Goal: Task Accomplishment & Management: Manage account settings

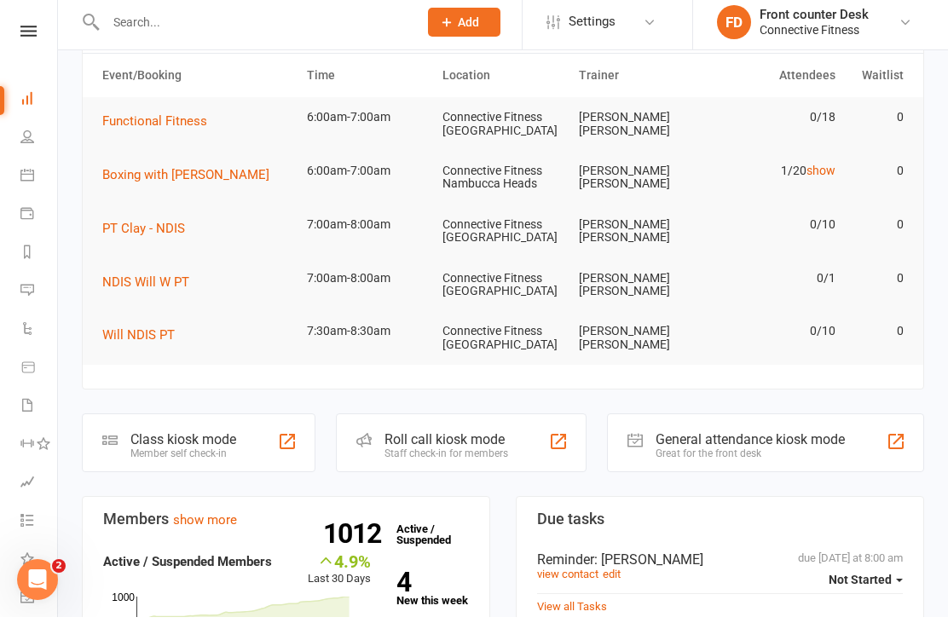
scroll to position [84, 0]
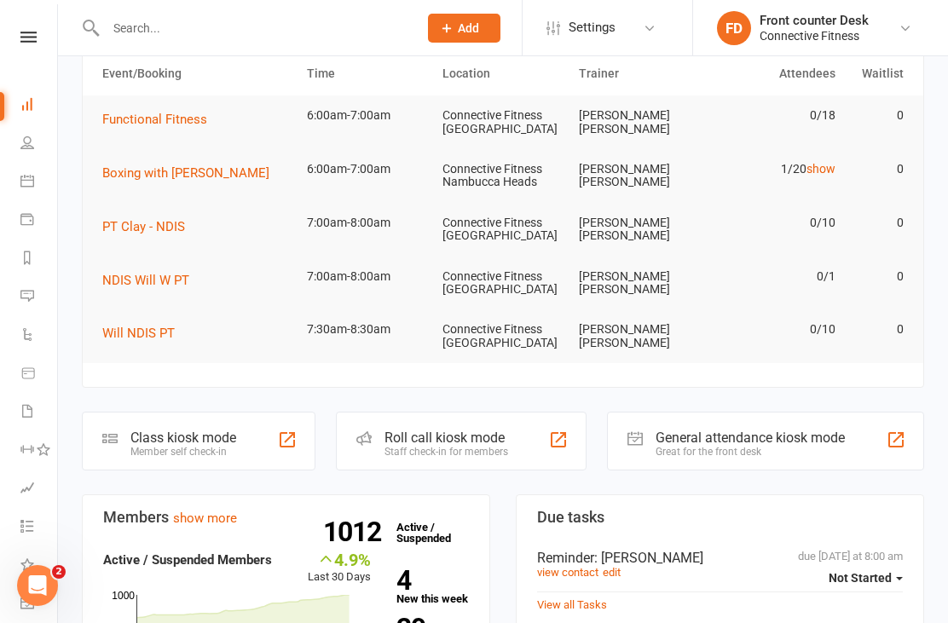
click at [20, 184] on icon at bounding box center [27, 181] width 14 height 14
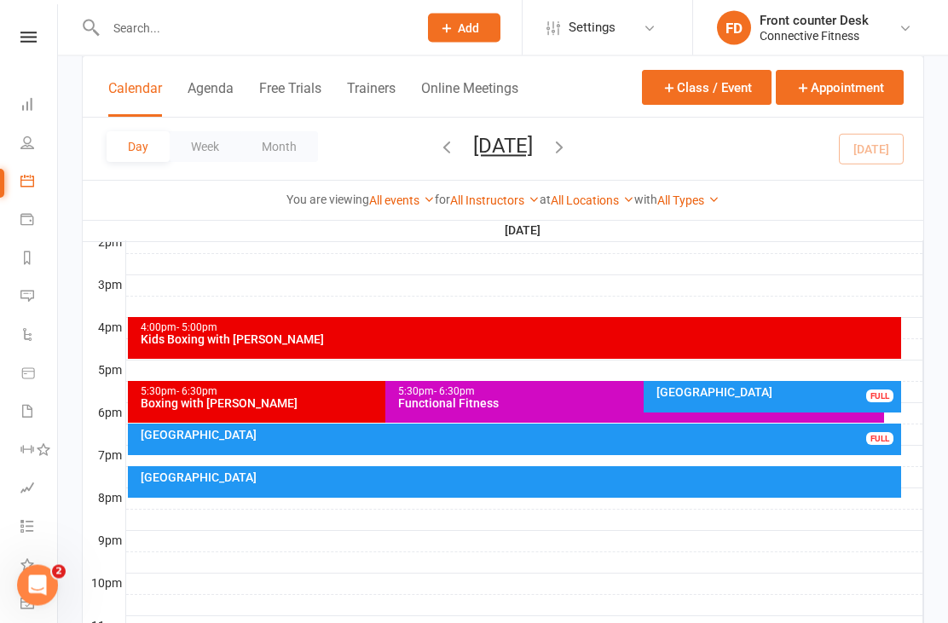
scroll to position [756, 0]
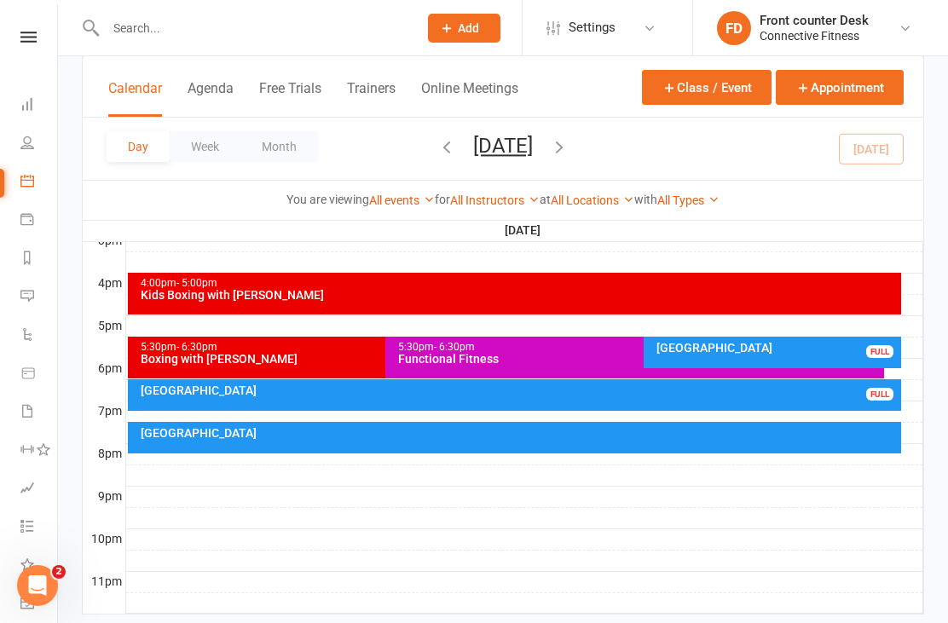
click at [807, 354] on div "Recovery Centre FULL" at bounding box center [773, 353] width 258 height 32
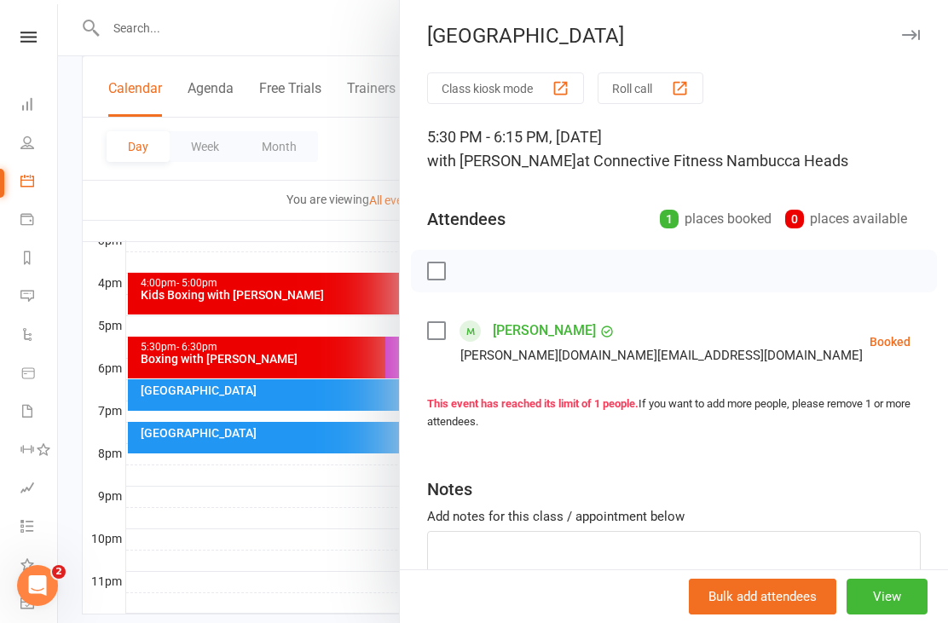
click at [913, 35] on icon "button" at bounding box center [911, 35] width 18 height 10
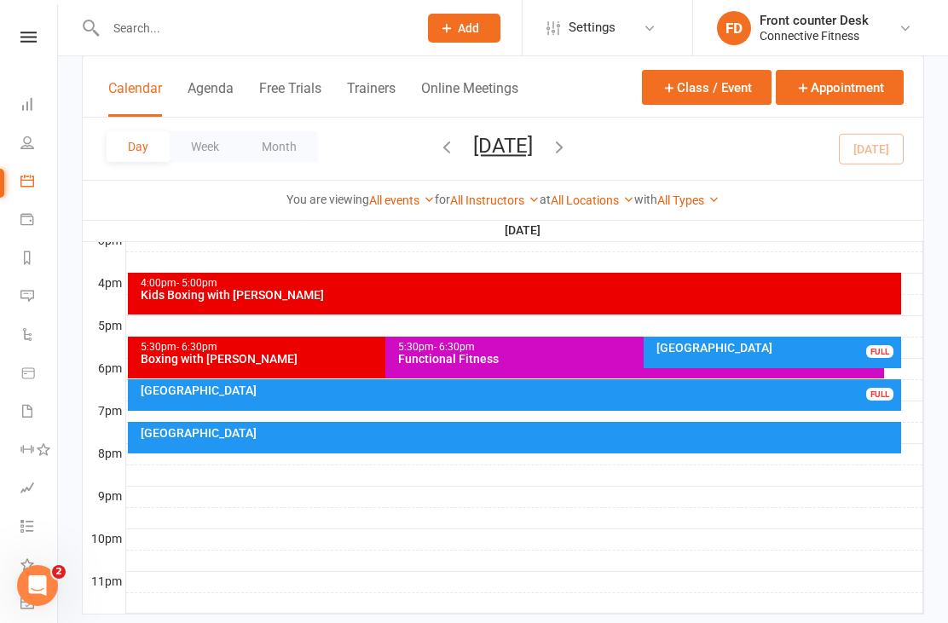
click at [801, 391] on div "[GEOGRAPHIC_DATA]" at bounding box center [519, 391] width 759 height 12
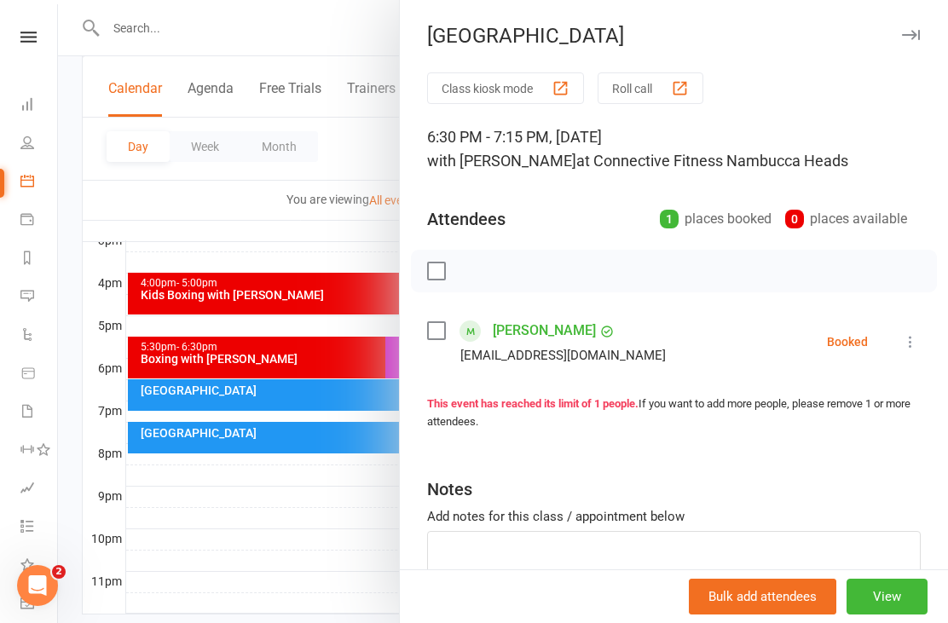
click at [909, 26] on button "button" at bounding box center [911, 35] width 20 height 20
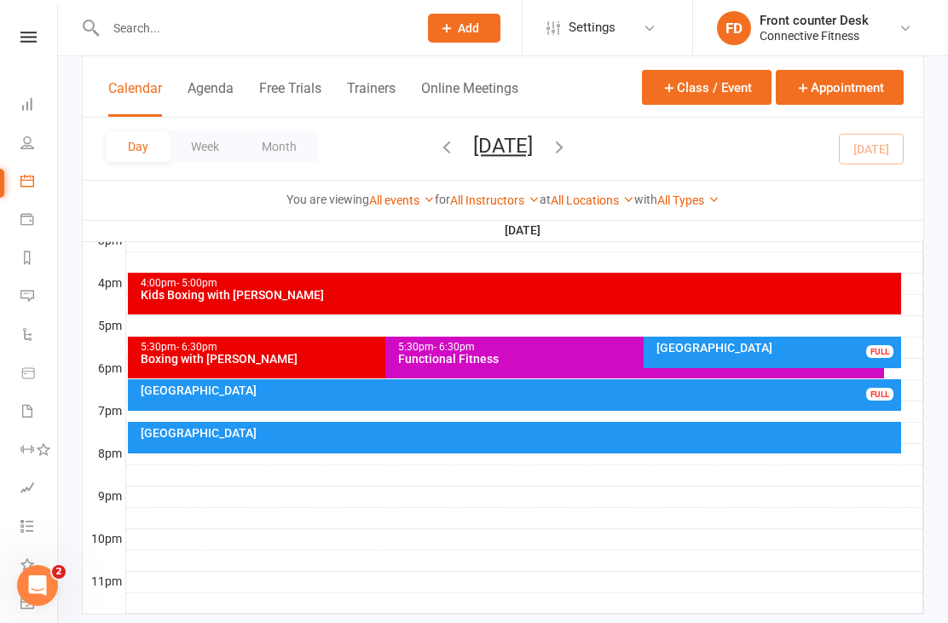
click at [21, 151] on link "People" at bounding box center [39, 144] width 38 height 38
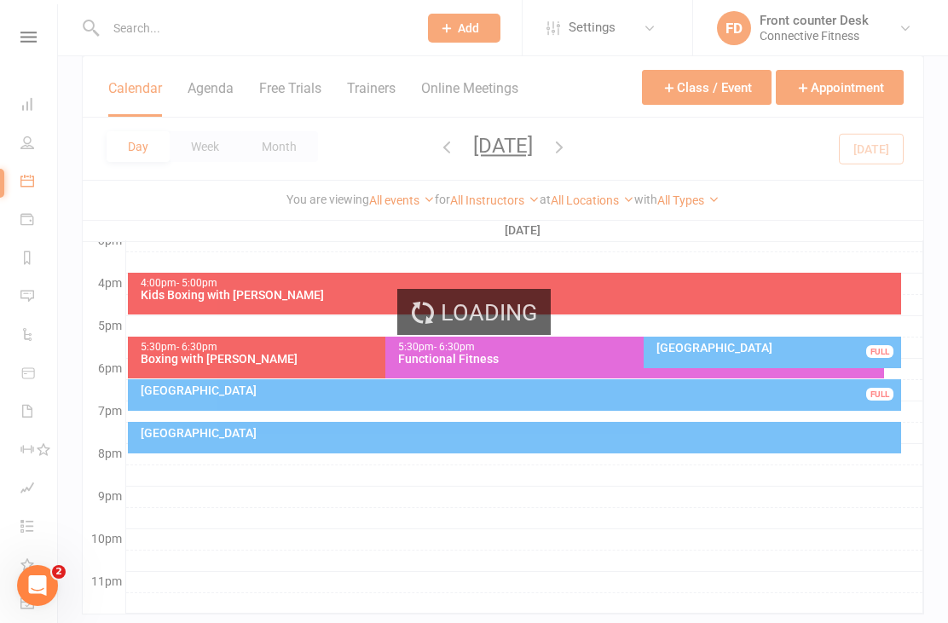
select select "100"
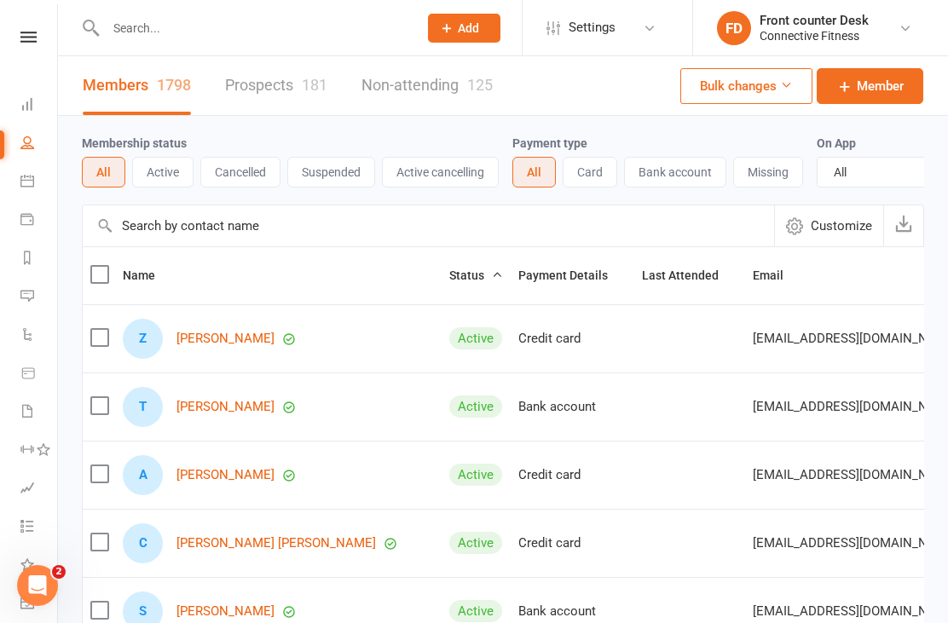
click at [24, 100] on icon at bounding box center [27, 104] width 14 height 14
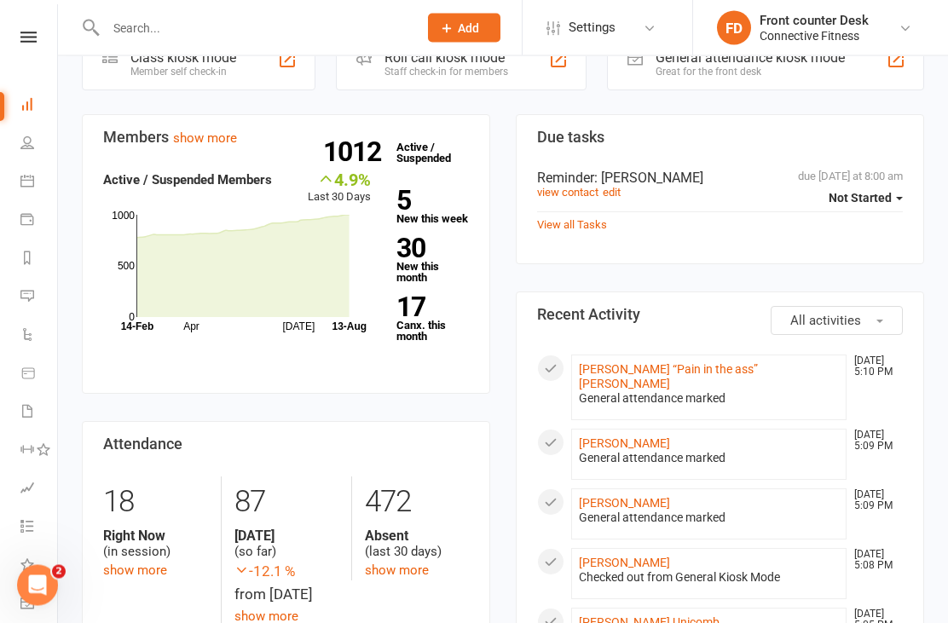
scroll to position [466, 0]
click at [22, 140] on icon at bounding box center [27, 143] width 14 height 14
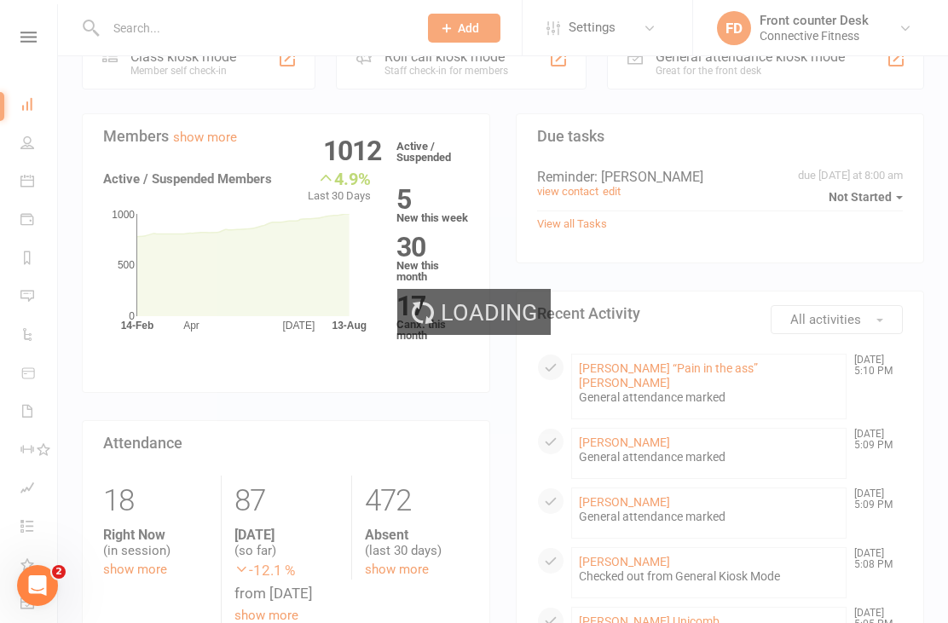
select select "100"
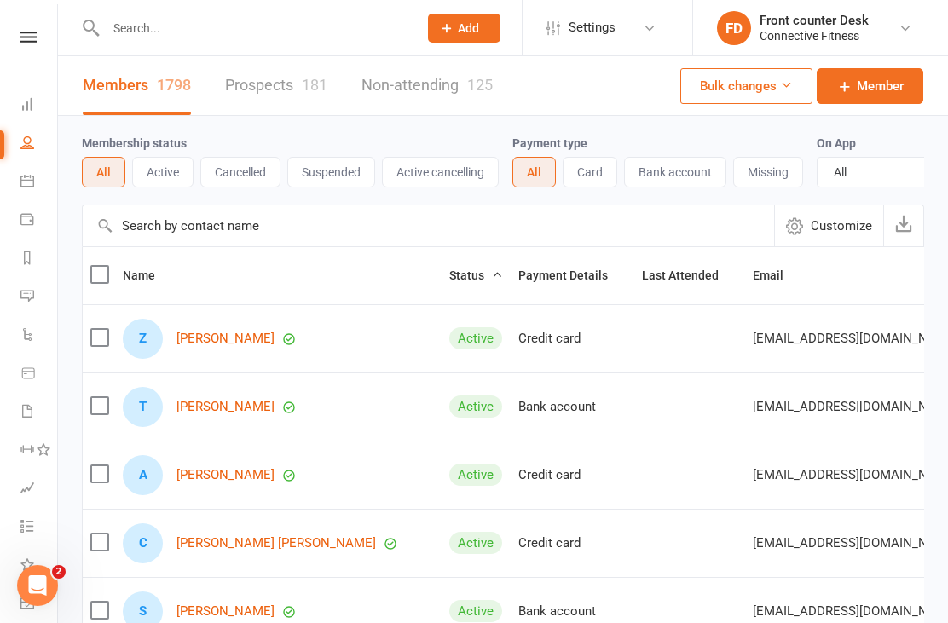
click at [52, 95] on link "Dashboard" at bounding box center [39, 106] width 38 height 38
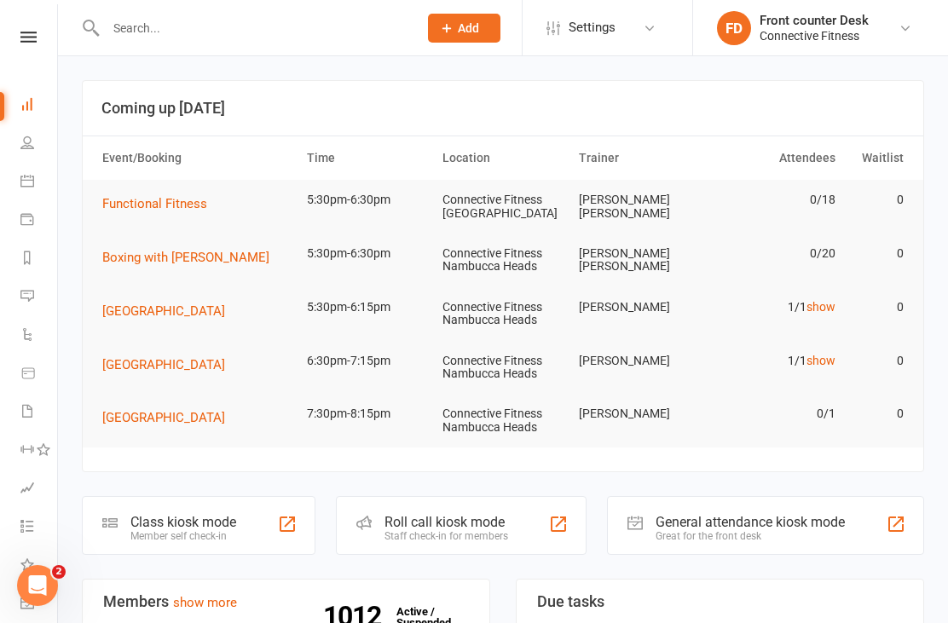
click at [823, 310] on link "show" at bounding box center [821, 307] width 29 height 14
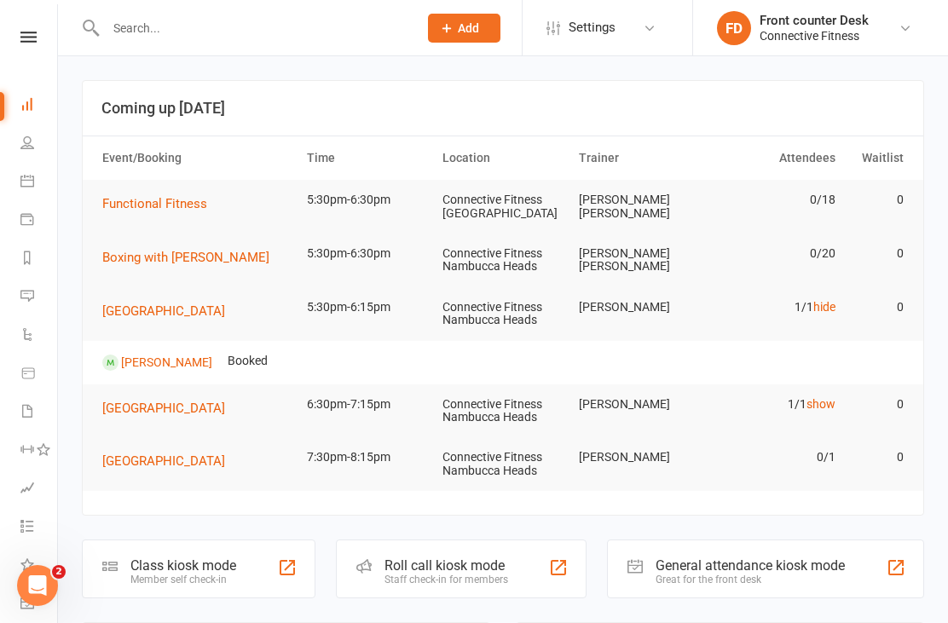
click at [821, 306] on link "hide" at bounding box center [825, 307] width 22 height 14
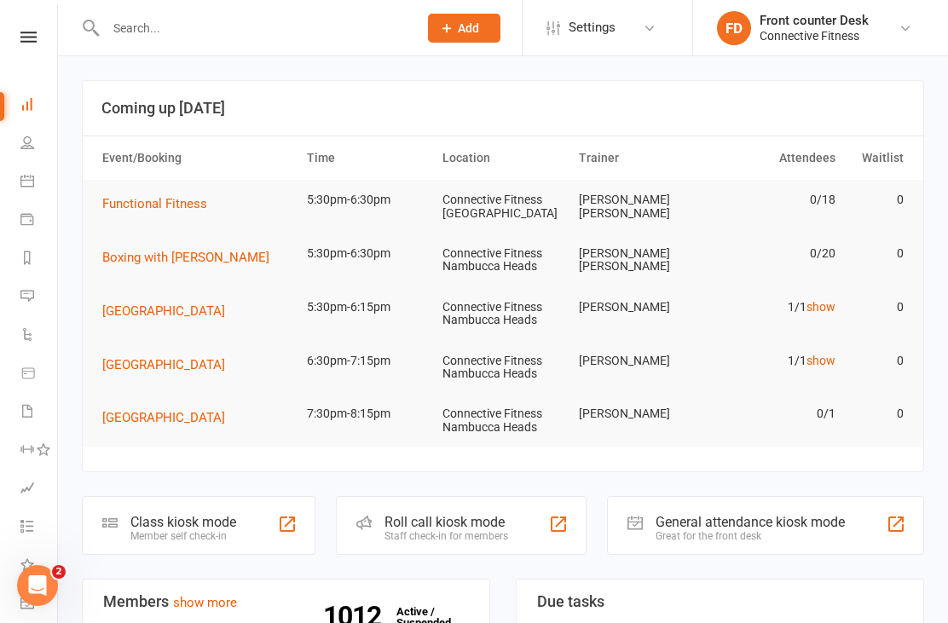
click at [828, 357] on link "show" at bounding box center [821, 361] width 29 height 14
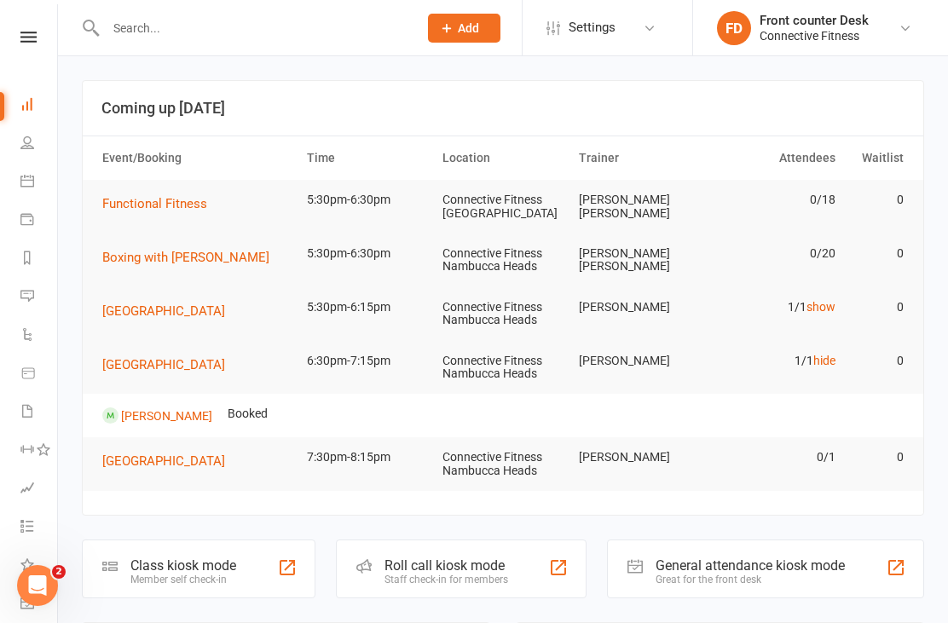
click at [821, 360] on link "hide" at bounding box center [825, 361] width 22 height 14
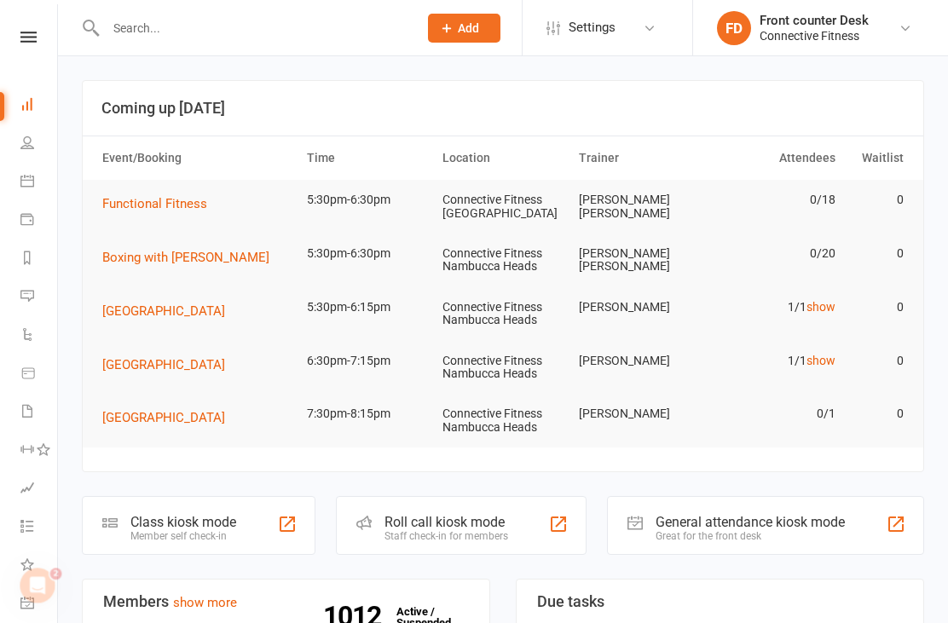
click at [152, 421] on span "[GEOGRAPHIC_DATA]" at bounding box center [163, 417] width 123 height 15
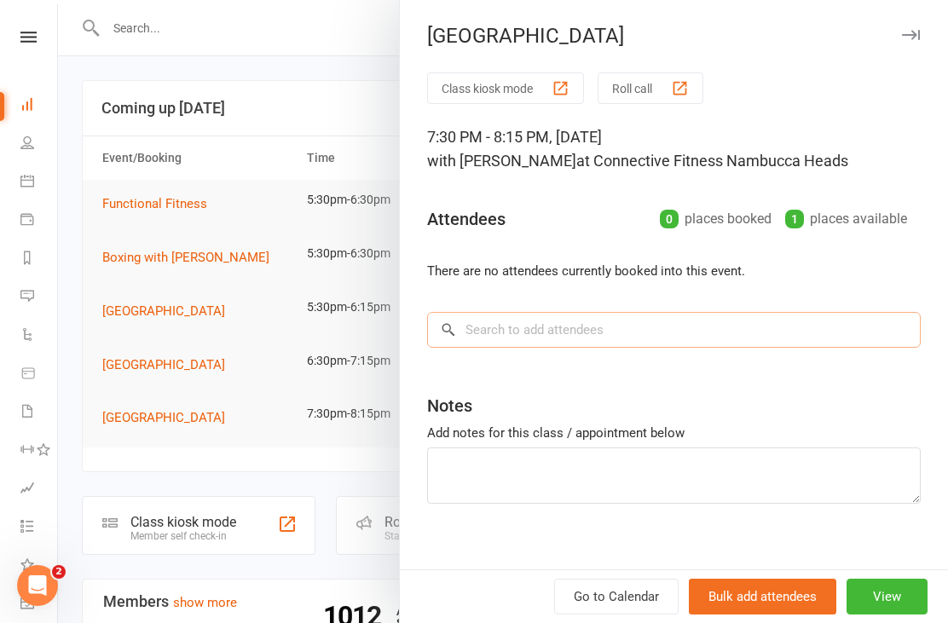
click at [526, 329] on input "search" at bounding box center [674, 330] width 494 height 36
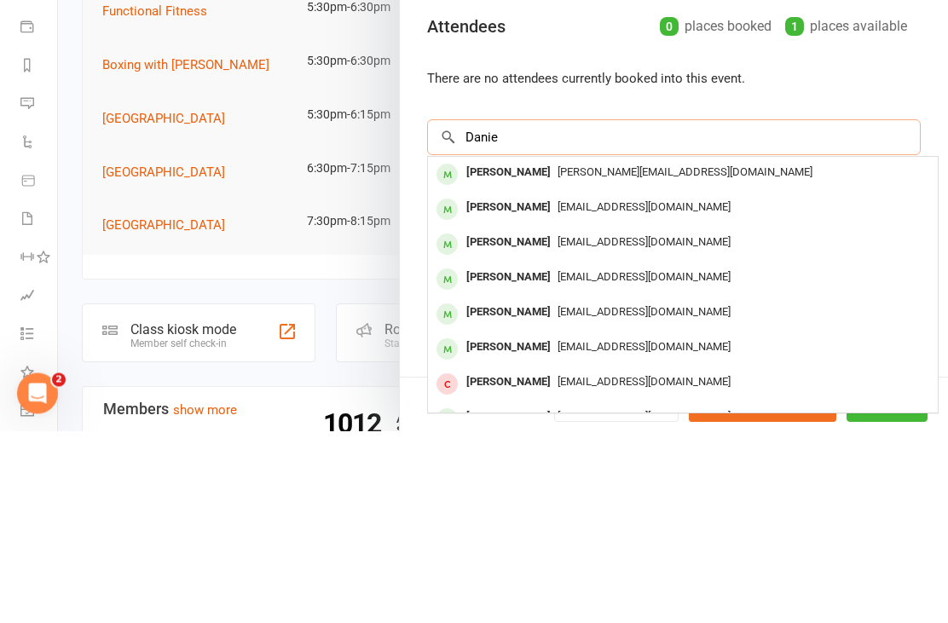
type input "Danie"
click at [477, 385] on div "Daniel Jenner DanRCI@hotmail.com" at bounding box center [683, 402] width 510 height 35
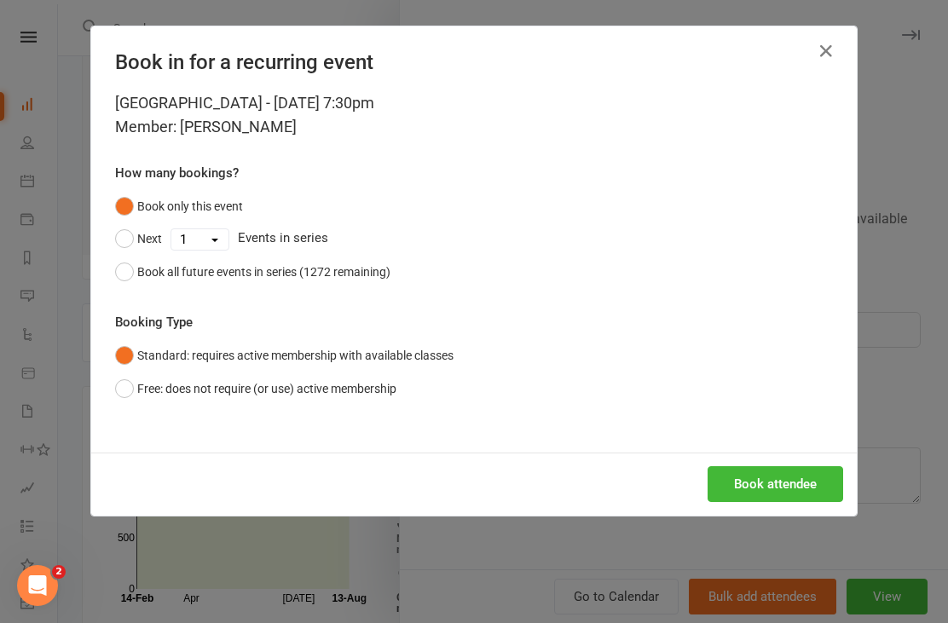
click at [753, 478] on button "Book attendee" at bounding box center [776, 485] width 136 height 36
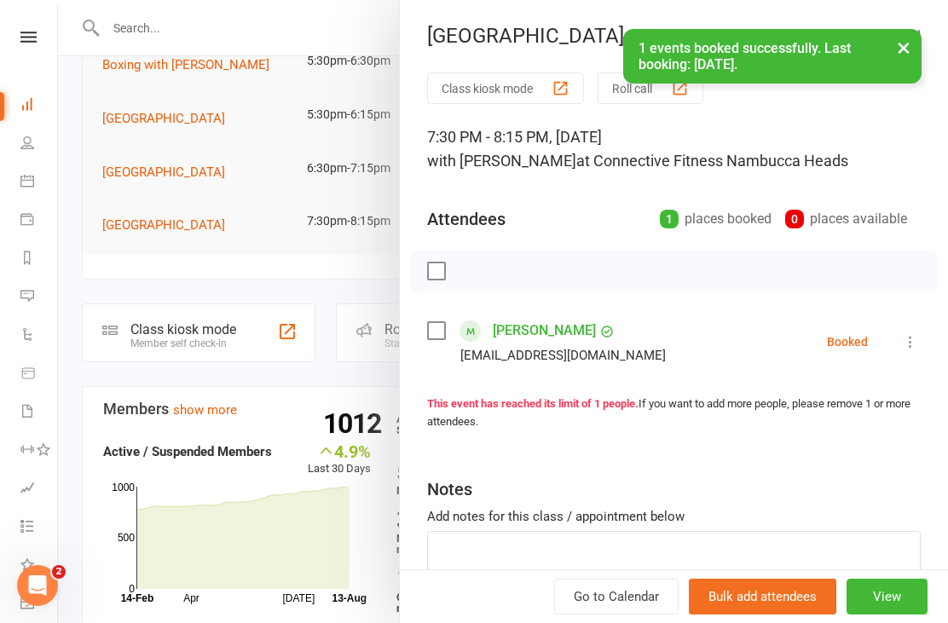
click at [291, 421] on div at bounding box center [503, 311] width 890 height 623
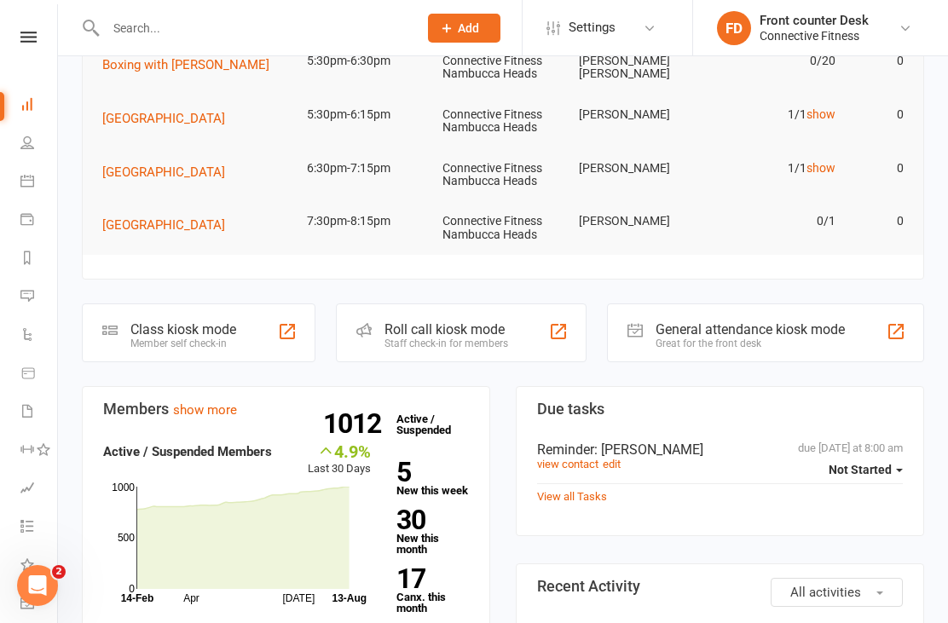
scroll to position [0, 0]
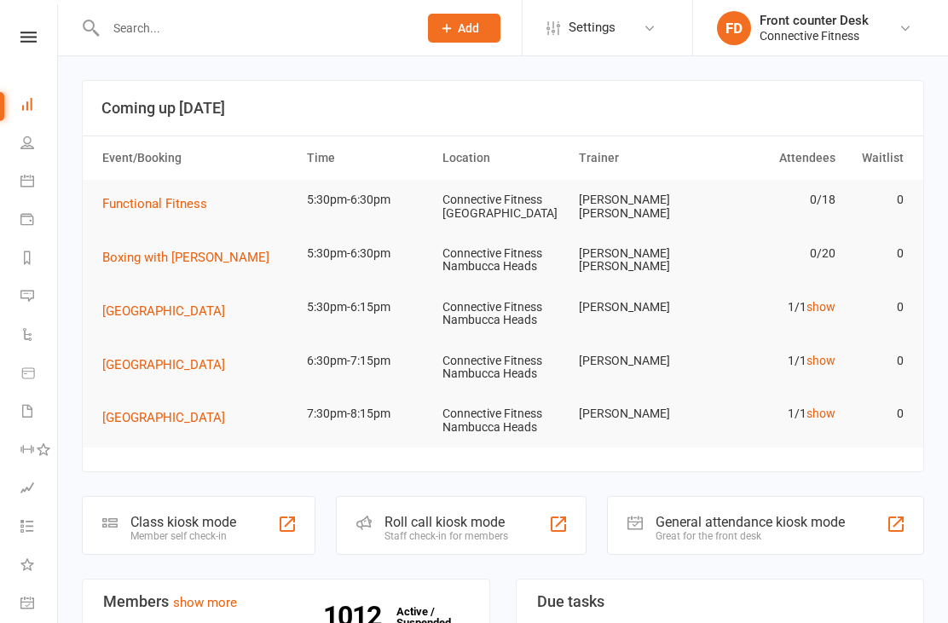
click at [821, 409] on link "show" at bounding box center [821, 414] width 29 height 14
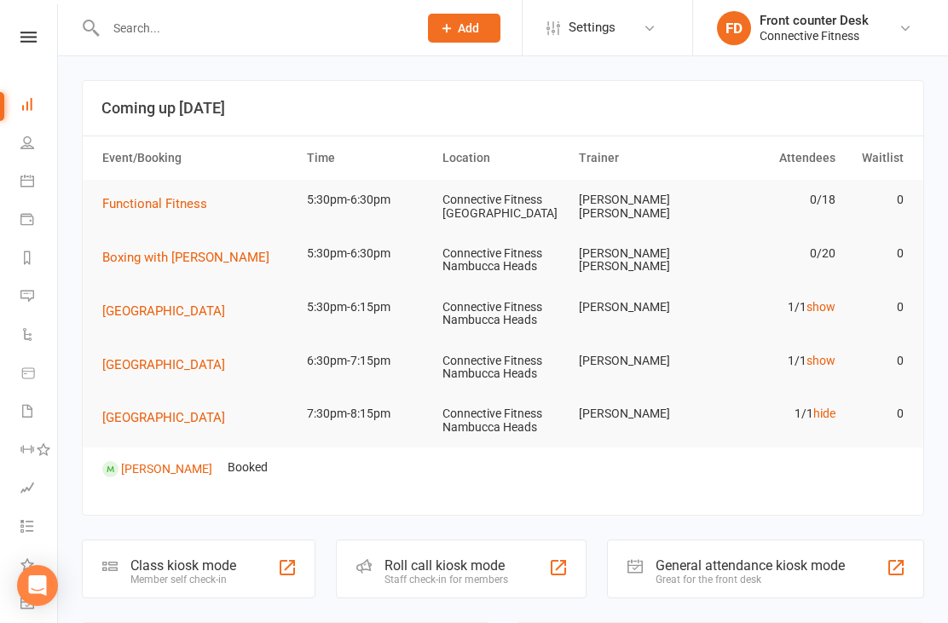
click at [819, 412] on link "hide" at bounding box center [825, 414] width 22 height 14
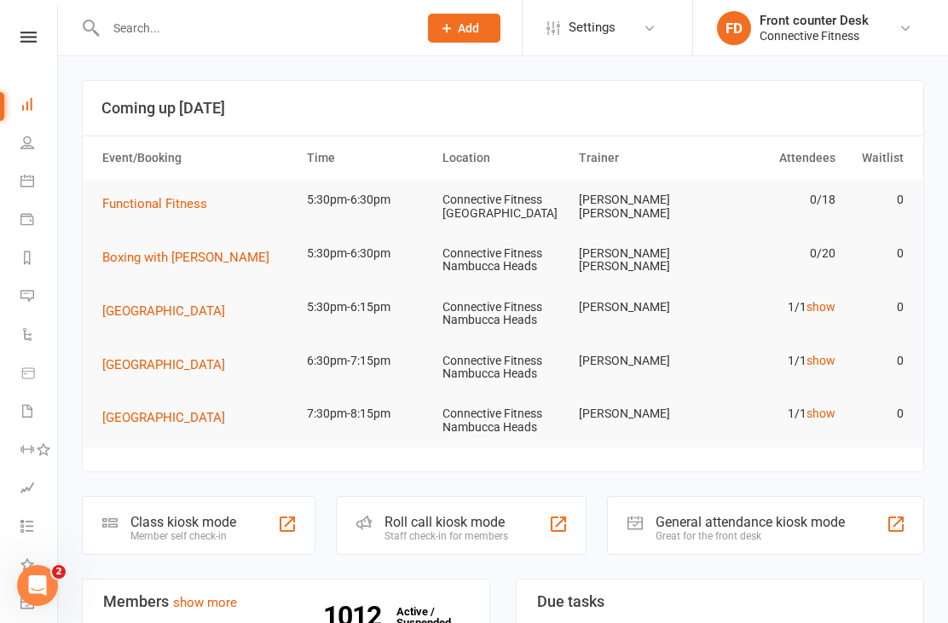
click at [825, 305] on link "show" at bounding box center [821, 307] width 29 height 14
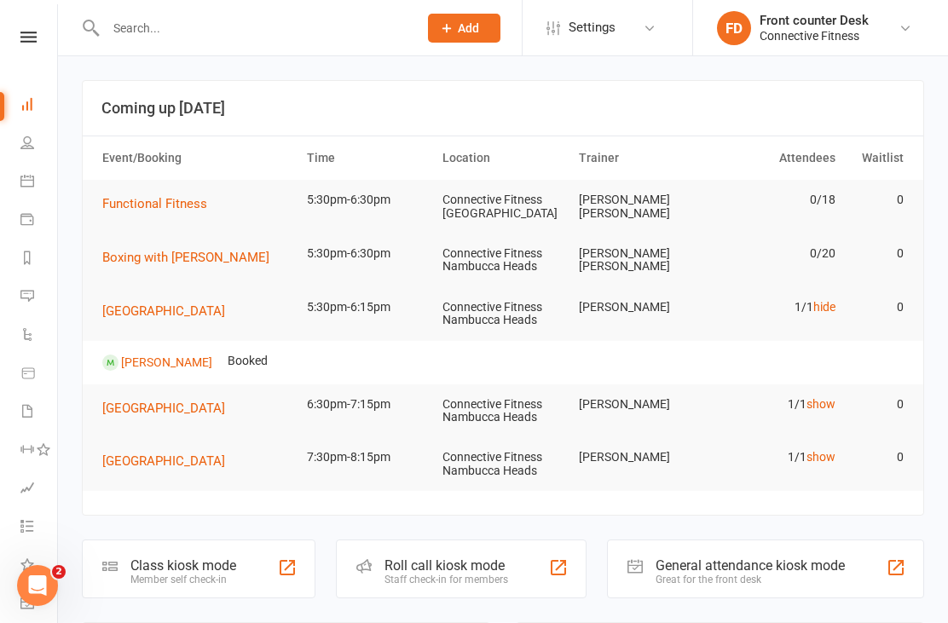
click at [834, 307] on link "hide" at bounding box center [825, 307] width 22 height 14
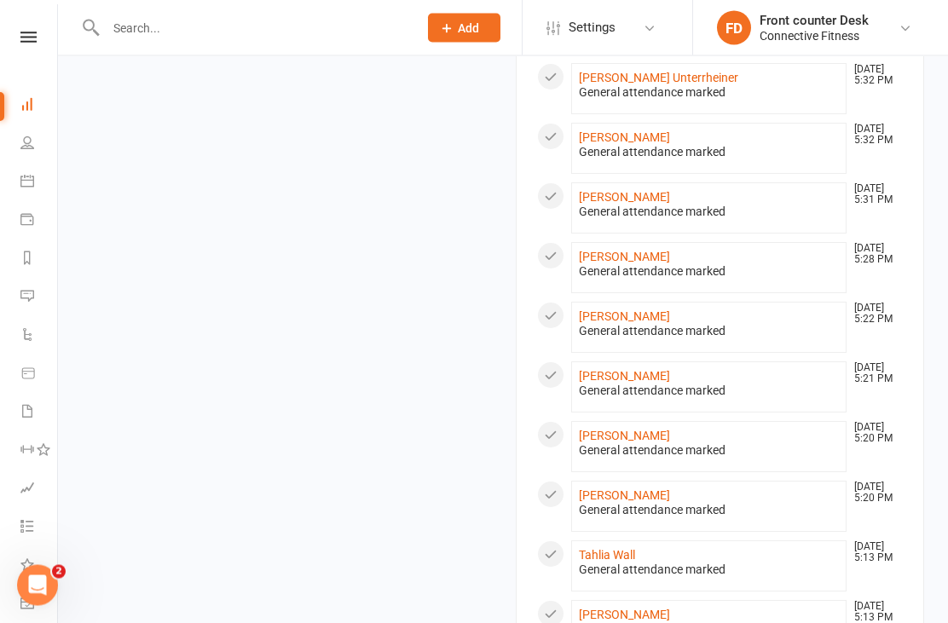
click at [426, 449] on div "Members show more 4.9% Last 30 Days Active / Suspended Members Apr Jul Month 14…" at bounding box center [503, 26] width 868 height 1508
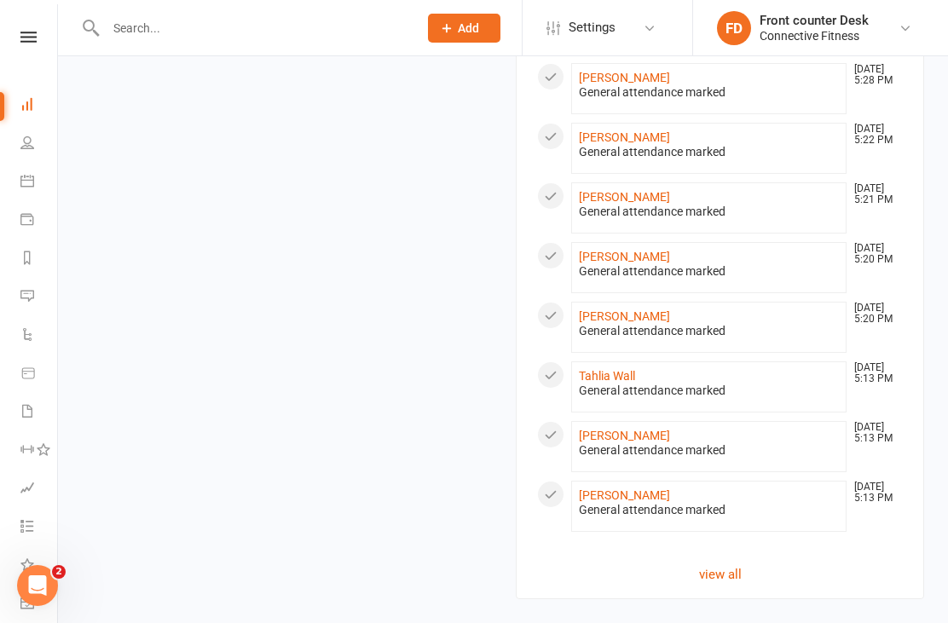
scroll to position [1488, 0]
click at [706, 568] on link "view all" at bounding box center [720, 574] width 366 height 20
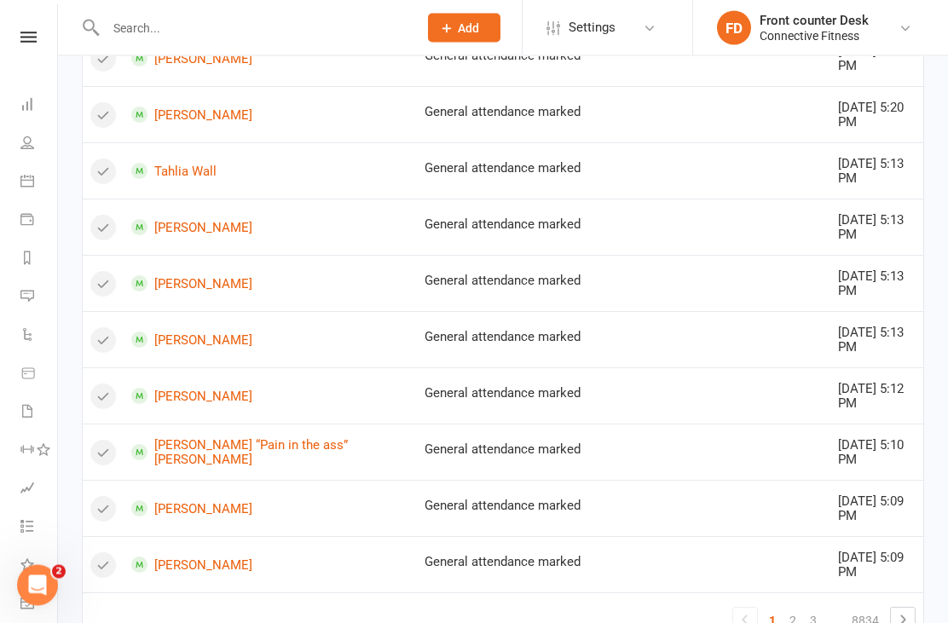
click at [795, 610] on link "2" at bounding box center [793, 622] width 20 height 24
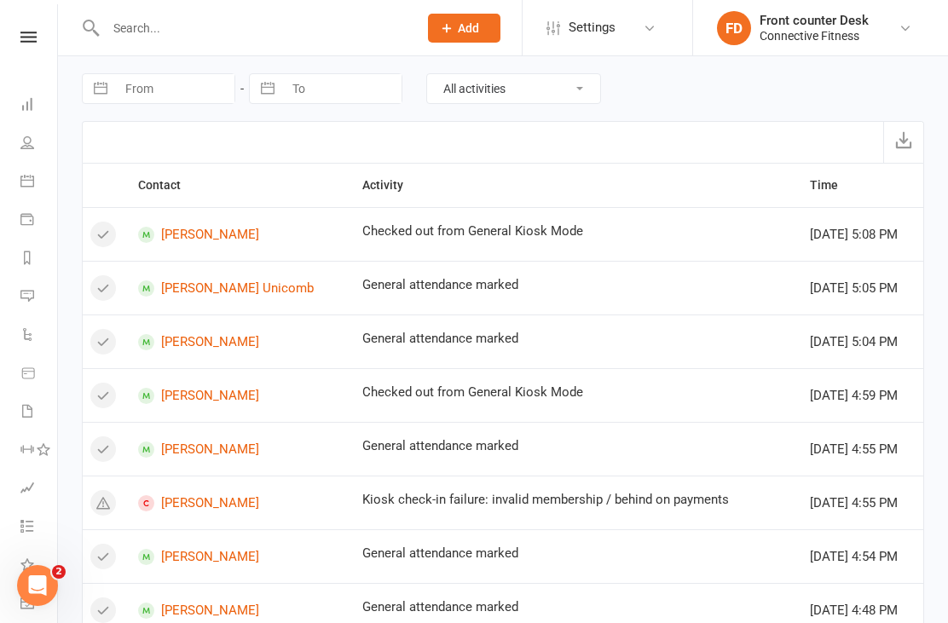
click at [166, 32] on input "text" at bounding box center [253, 28] width 305 height 24
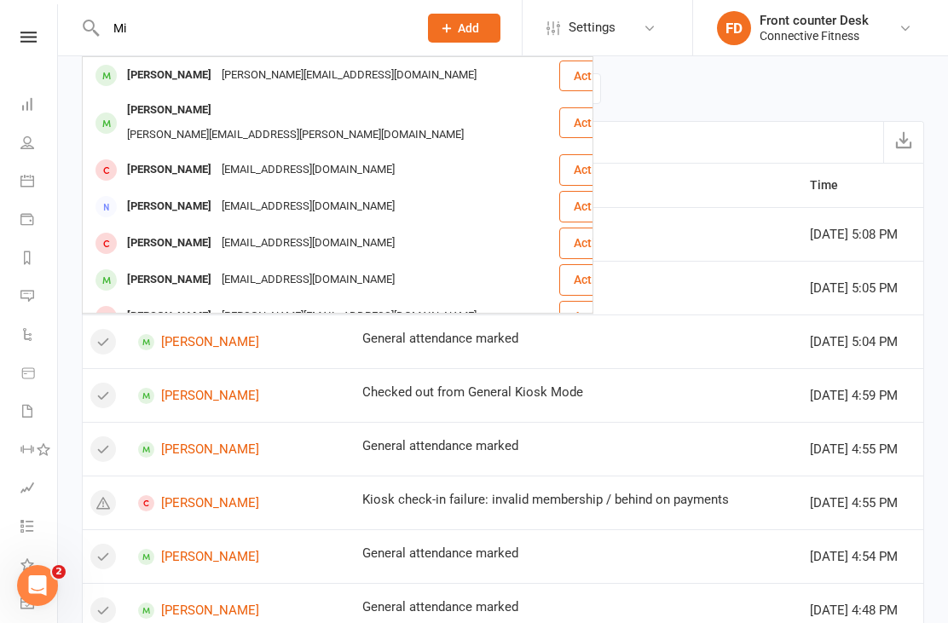
type input "M"
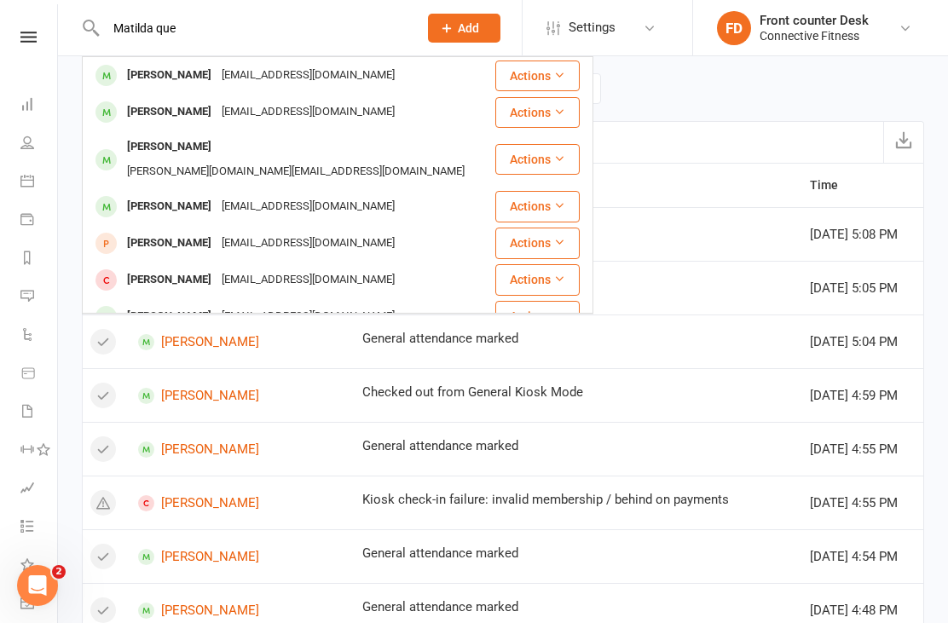
type input "Matilda que"
click at [723, 71] on div "Navigate forward to interact with the calendar and select a date. Press the que…" at bounding box center [503, 88] width 843 height 65
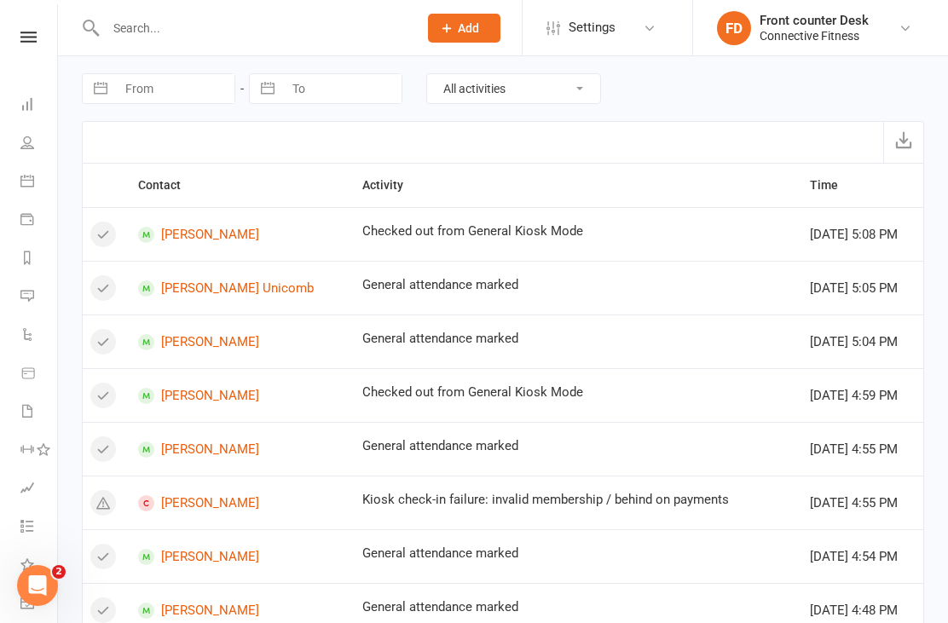
click at [25, 107] on icon at bounding box center [27, 104] width 14 height 14
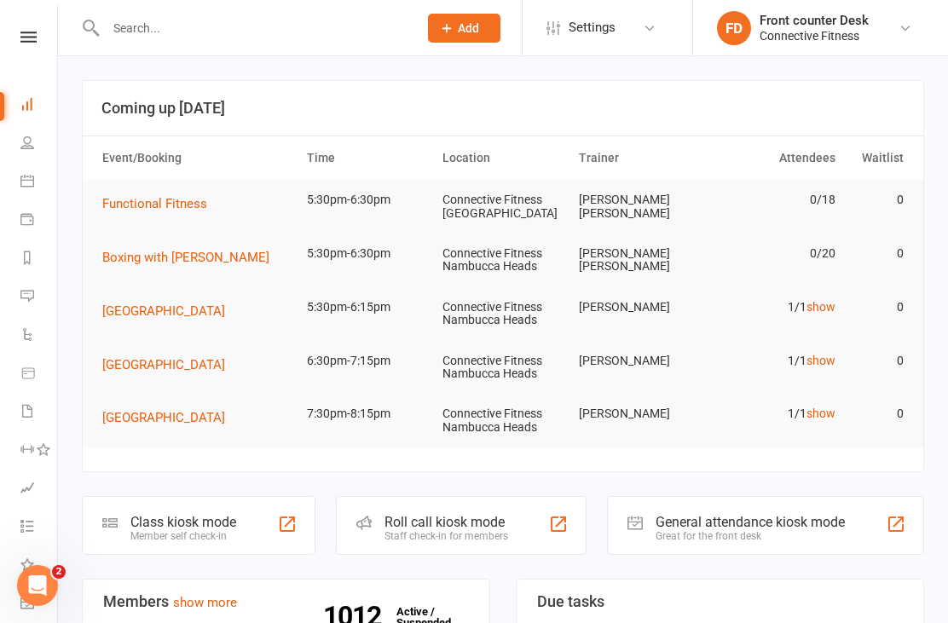
click at [325, 28] on input "text" at bounding box center [253, 28] width 305 height 24
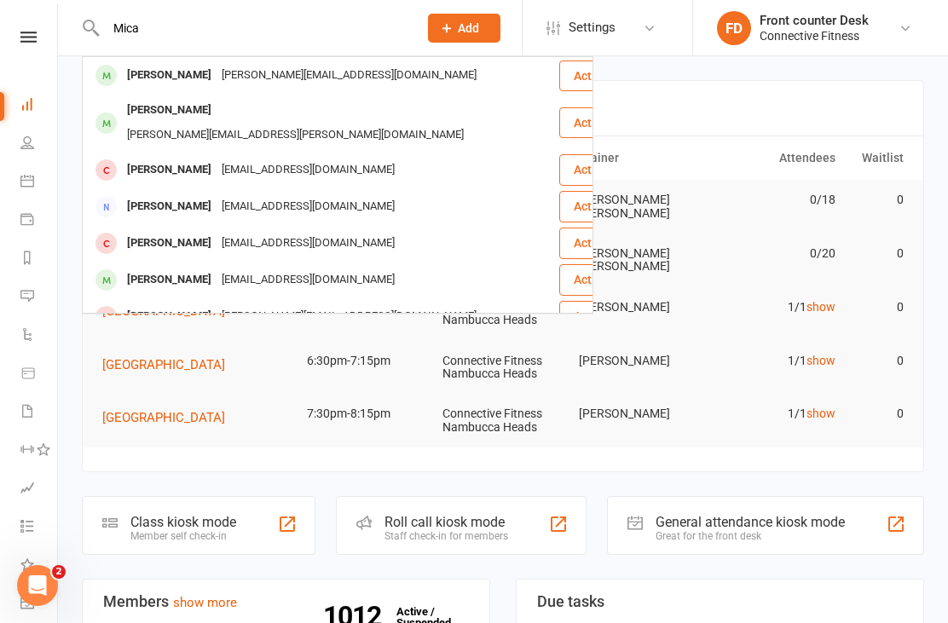
type input "Mica"
click at [849, 96] on header "Coming up [DATE]" at bounding box center [503, 108] width 841 height 55
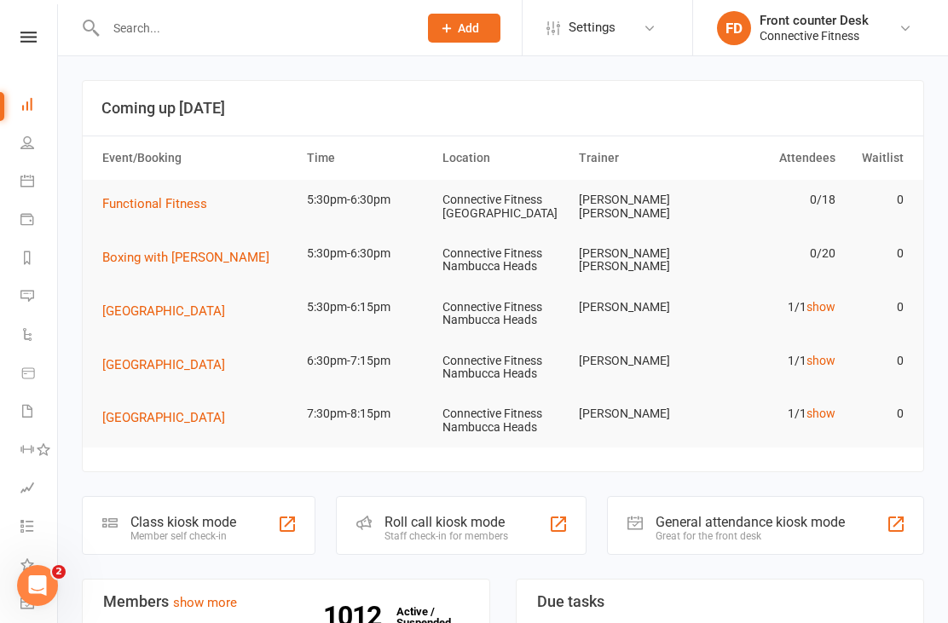
click at [141, 30] on input "text" at bounding box center [253, 28] width 305 height 24
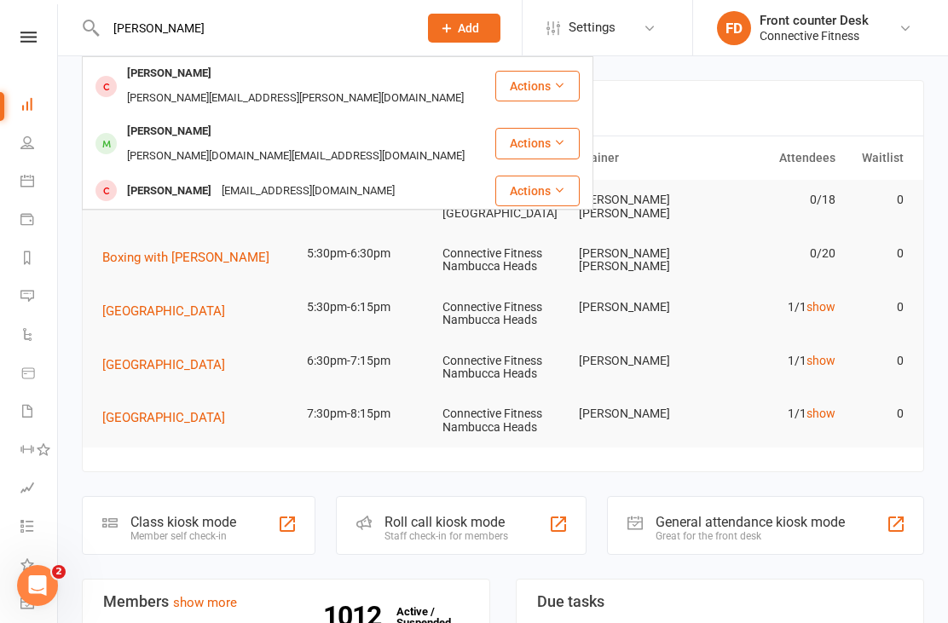
type input "Jeri"
click at [176, 179] on div "Jeremiah Jones" at bounding box center [169, 191] width 95 height 25
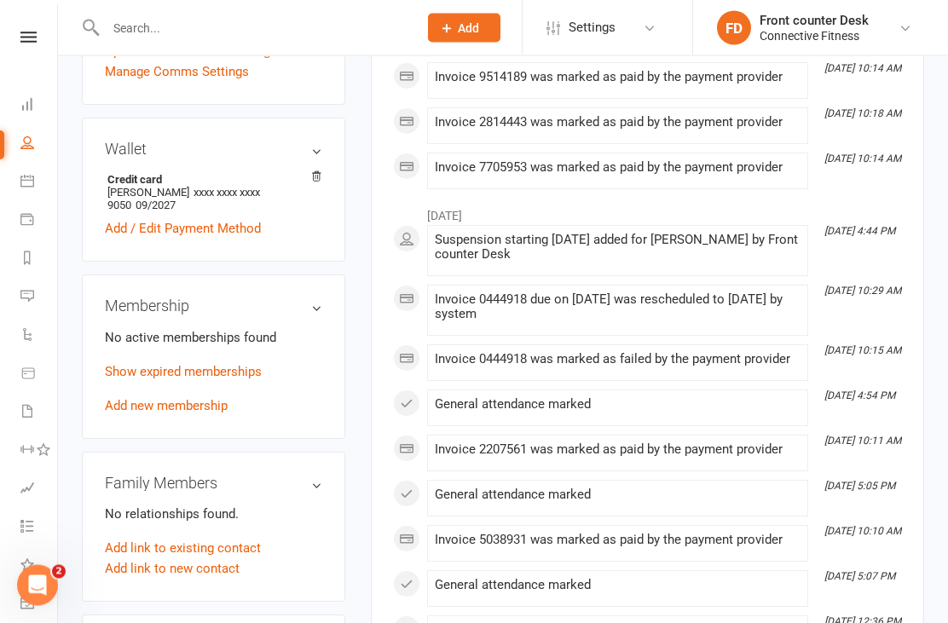
click at [189, 415] on link "Add new membership" at bounding box center [166, 406] width 123 height 15
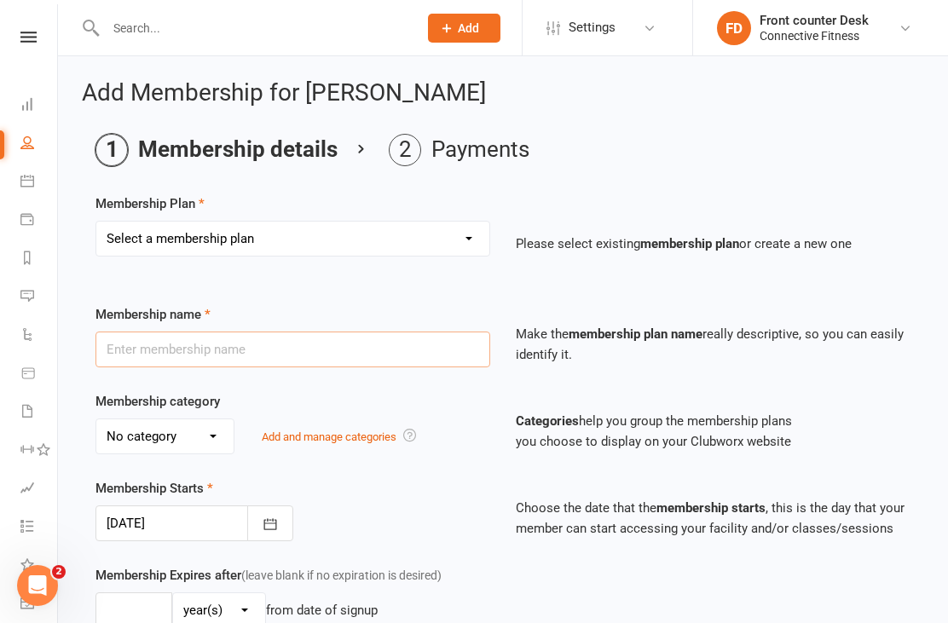
click at [446, 352] on input "text" at bounding box center [293, 350] width 395 height 36
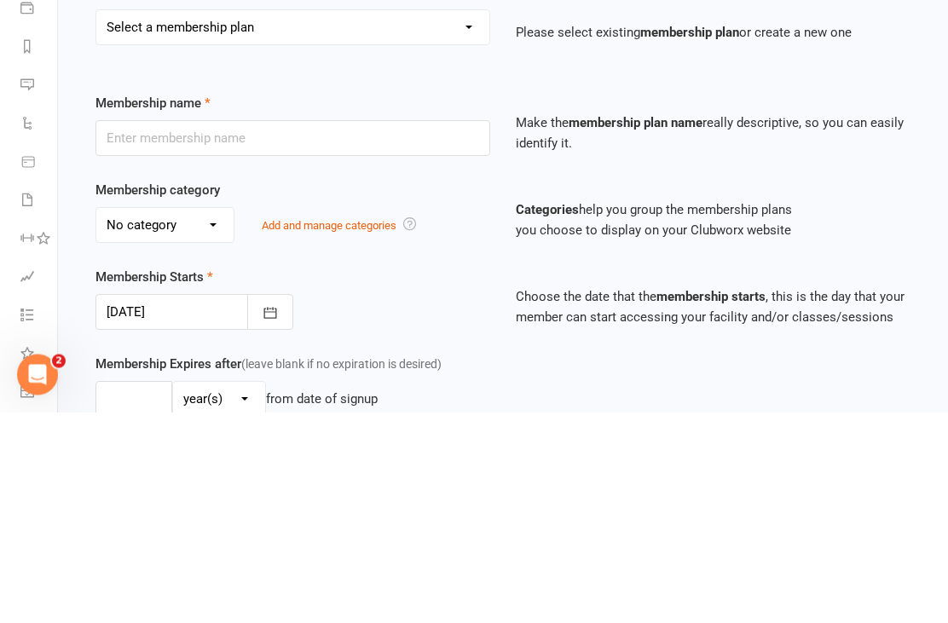
scroll to position [212, 0]
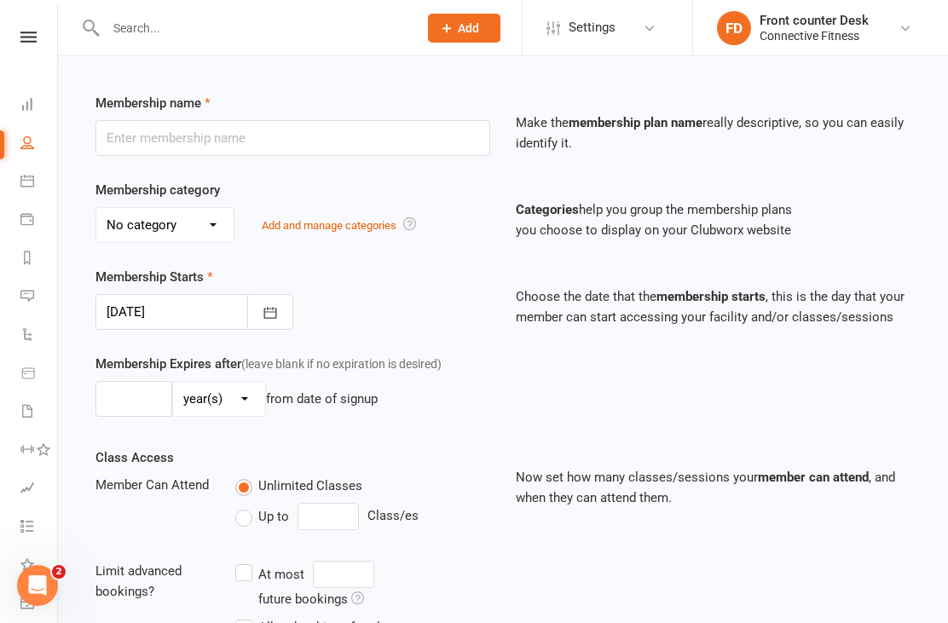
click at [195, 226] on select "No category Admin Community Existing Clients Foundation General Up Front Paymen…" at bounding box center [164, 225] width 137 height 34
select select "3"
click at [210, 215] on select "No category Admin Community Existing Clients Foundation General Up Front Paymen…" at bounding box center [164, 225] width 137 height 34
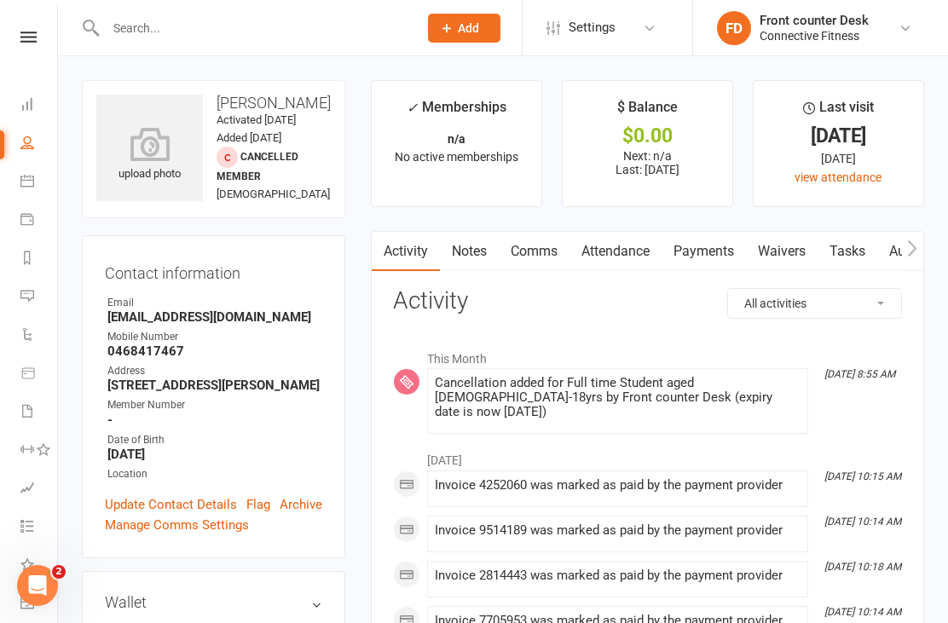
click at [260, 198] on div "upload photo Jeremiah Jones Activated 10 September, 2024 Added 21 August, 2024 …" at bounding box center [214, 149] width 264 height 138
click at [242, 202] on div "upload photo Jeremiah Jones Activated 10 September, 2024 Added 21 August, 2024 …" at bounding box center [214, 149] width 264 height 138
click at [247, 183] on span "Cancelled member" at bounding box center [258, 167] width 82 height 32
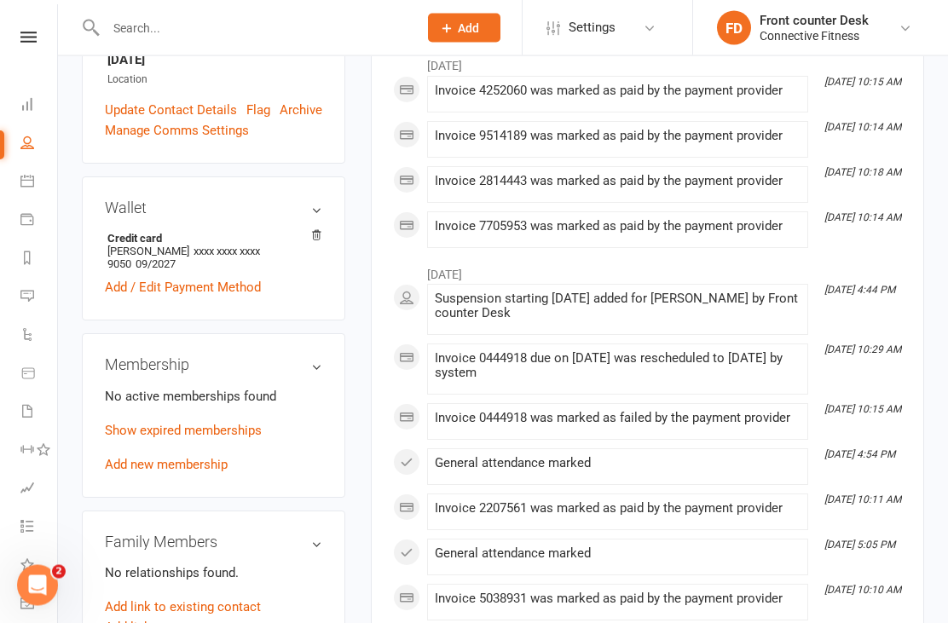
click at [313, 374] on h3 "Membership" at bounding box center [213, 365] width 217 height 17
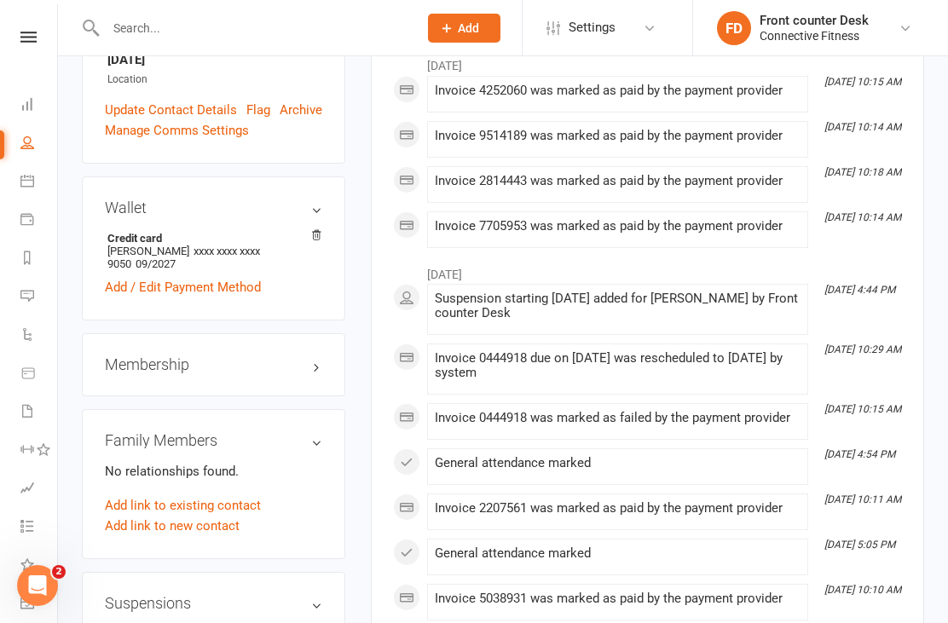
click at [315, 374] on h3 "Membership" at bounding box center [213, 365] width 217 height 17
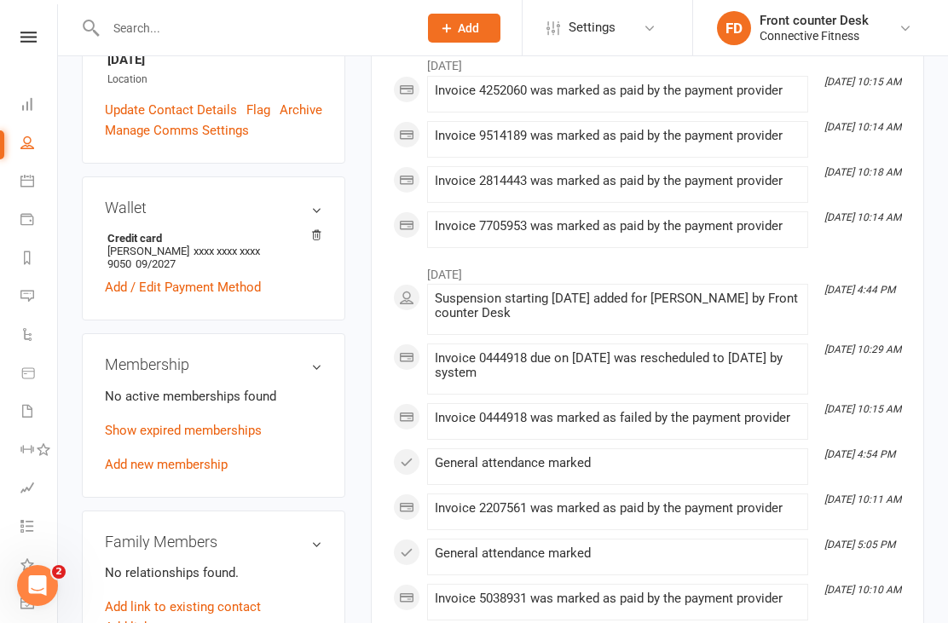
click at [224, 438] on link "Show expired memberships" at bounding box center [183, 430] width 157 height 15
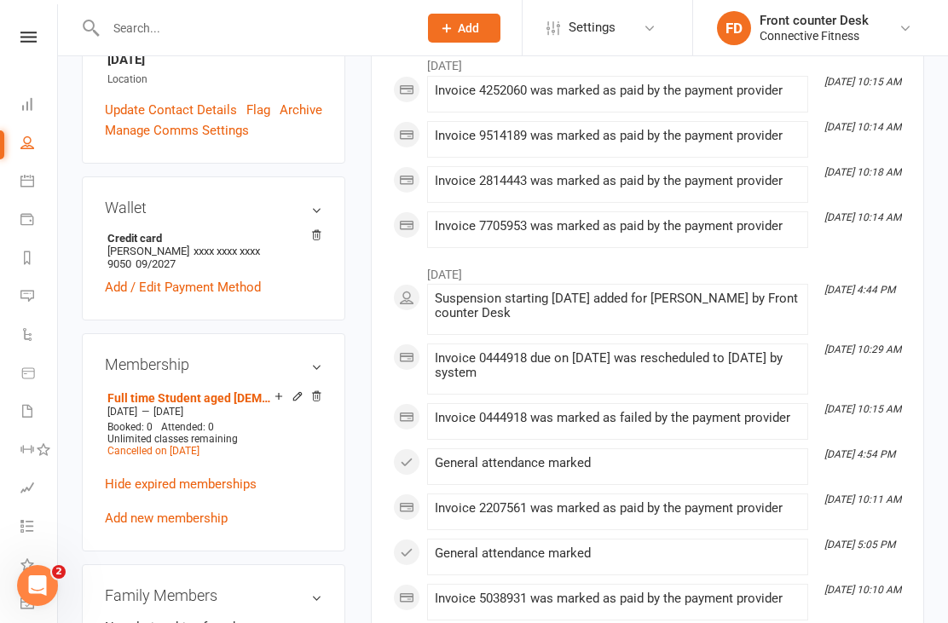
click at [200, 457] on span "Cancelled on Aug 2, 2025" at bounding box center [153, 451] width 92 height 12
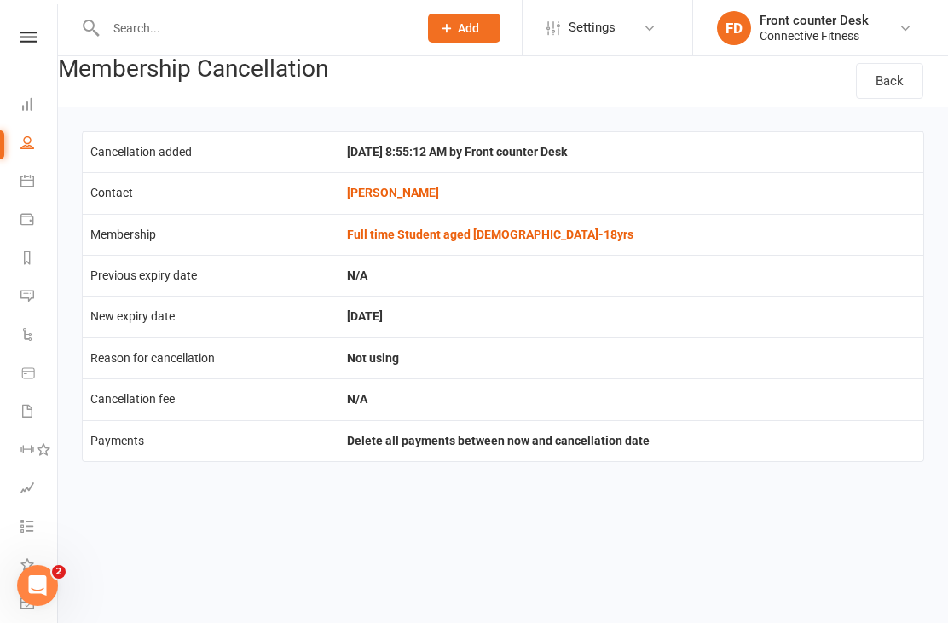
click at [618, 139] on td "Sat, 2 Aug 2025 8:55:12 AM by Front counter Desk" at bounding box center [631, 151] width 584 height 41
click at [607, 161] on td "Sat, 2 Aug 2025 8:55:12 AM by Front counter Desk" at bounding box center [631, 151] width 584 height 41
click at [613, 159] on td "Sat, 2 Aug 2025 8:55:12 AM by Front counter Desk" at bounding box center [631, 151] width 584 height 41
click at [912, 79] on link "Back" at bounding box center [889, 81] width 67 height 36
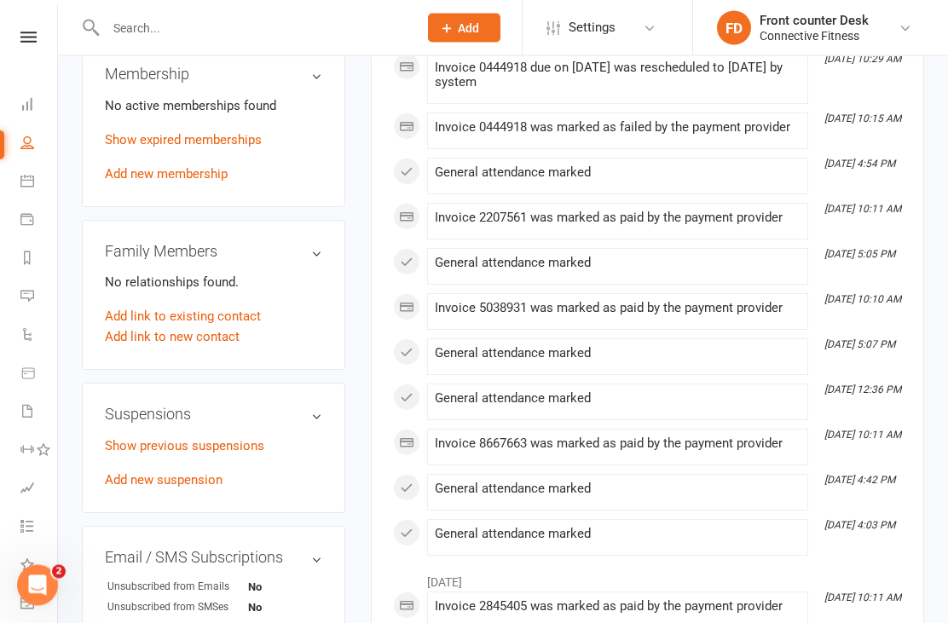
scroll to position [684, 0]
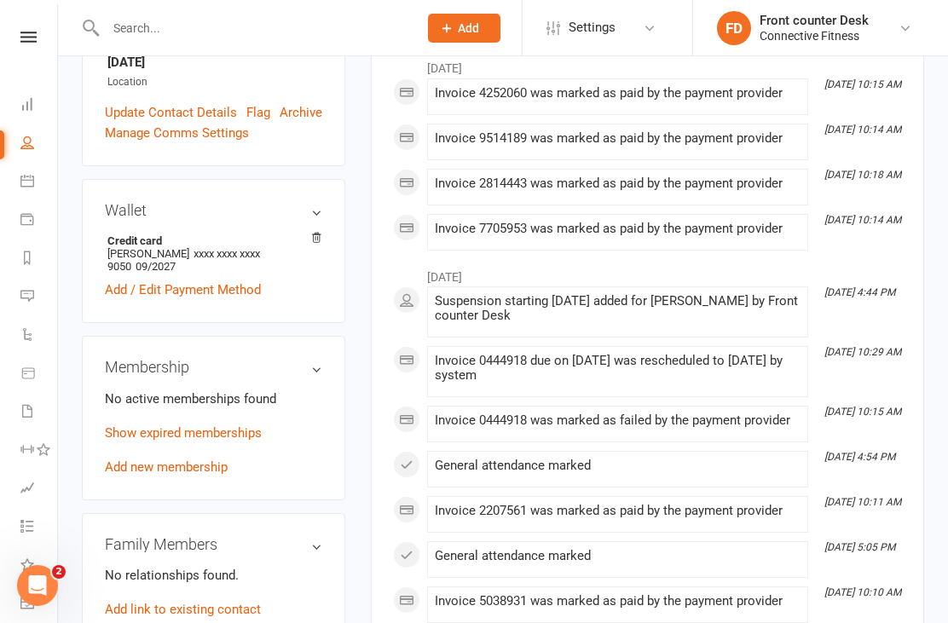
scroll to position [403, 0]
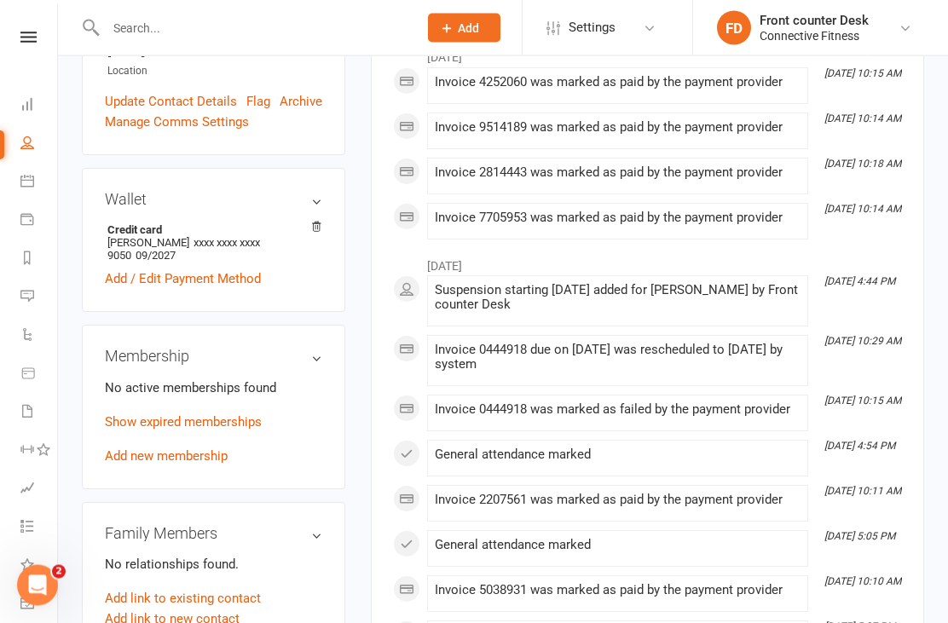
click at [206, 465] on link "Add new membership" at bounding box center [166, 456] width 123 height 15
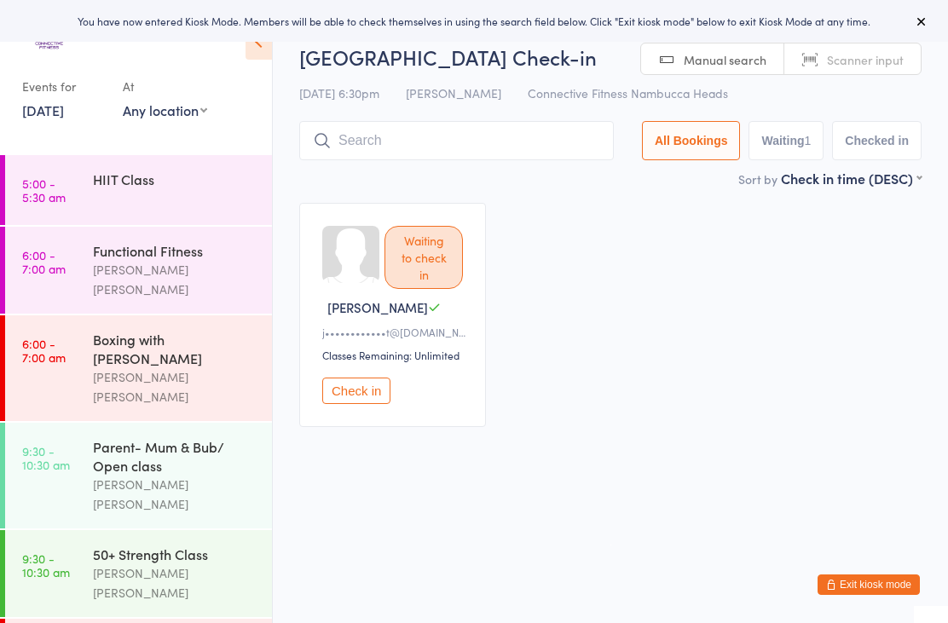
click at [891, 592] on button "Exit kiosk mode" at bounding box center [869, 585] width 102 height 20
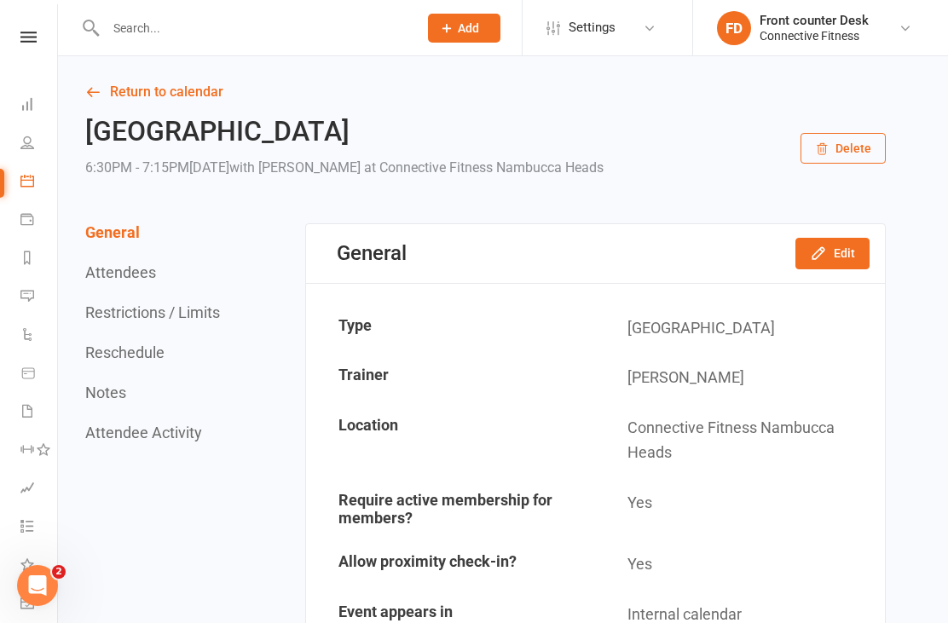
click at [24, 148] on icon at bounding box center [27, 143] width 14 height 14
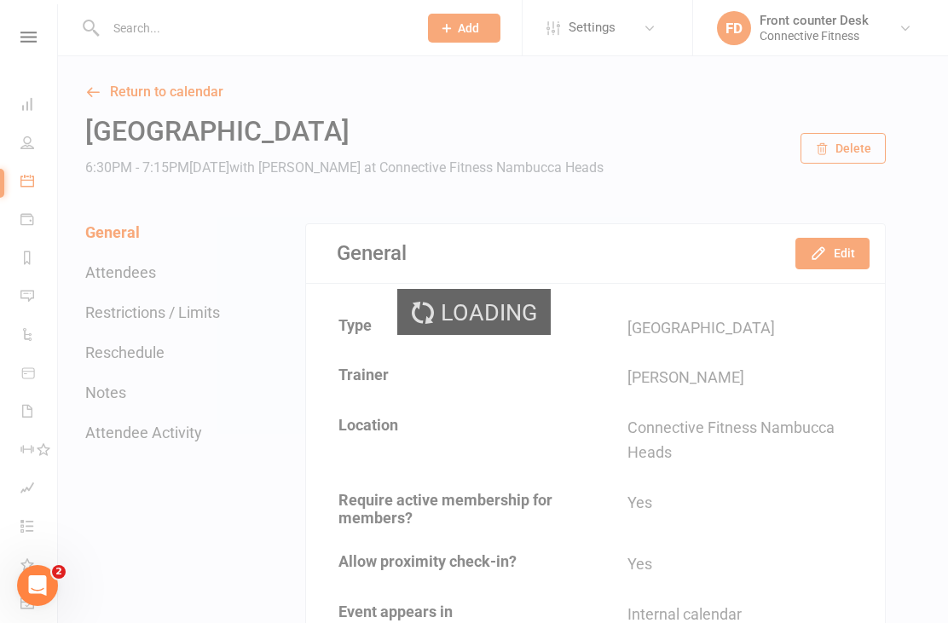
select select "100"
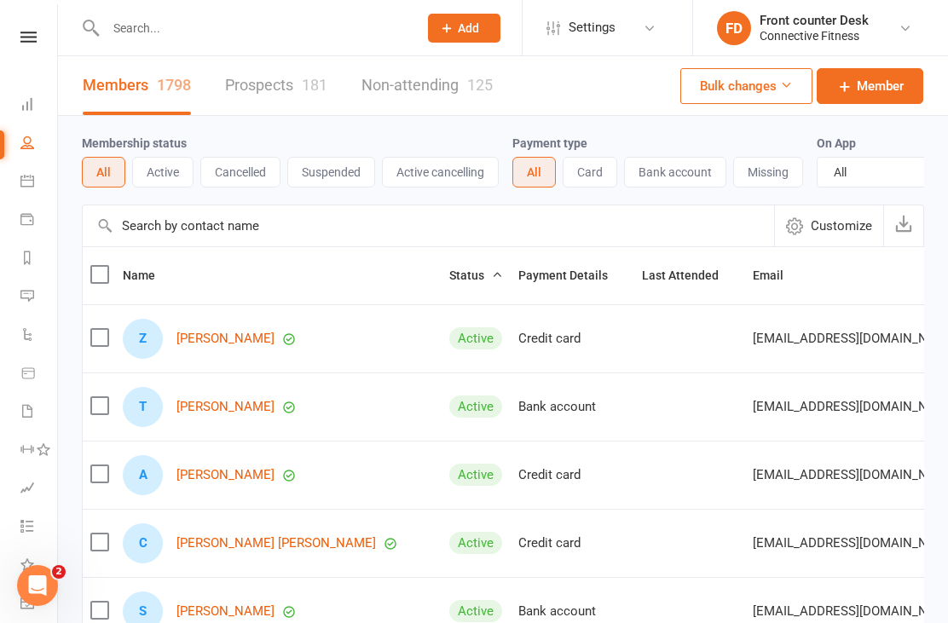
click at [255, 28] on input "text" at bounding box center [253, 28] width 305 height 24
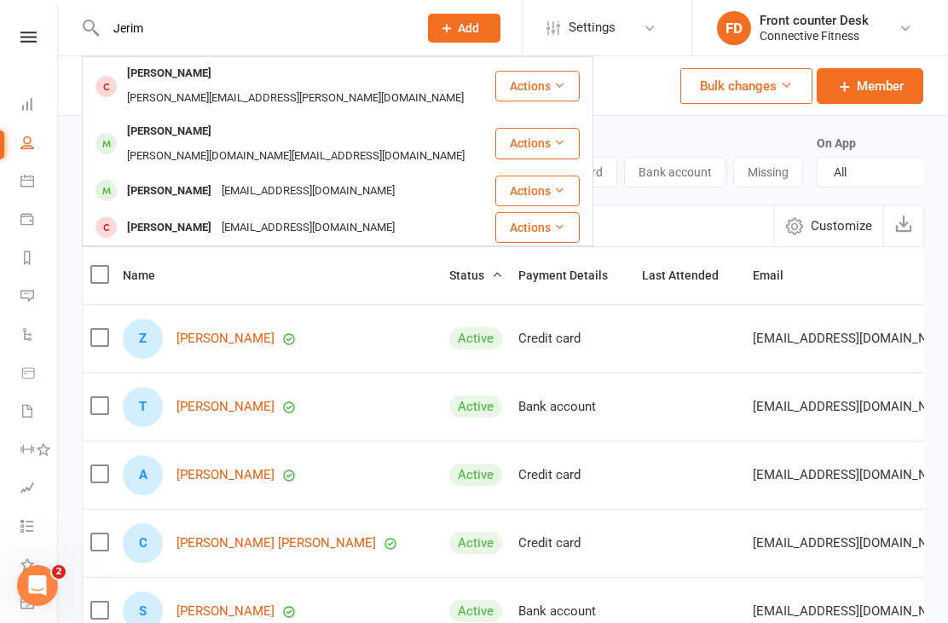
type input "Jerim"
click at [321, 216] on div "[EMAIL_ADDRESS][DOMAIN_NAME]" at bounding box center [308, 228] width 183 height 25
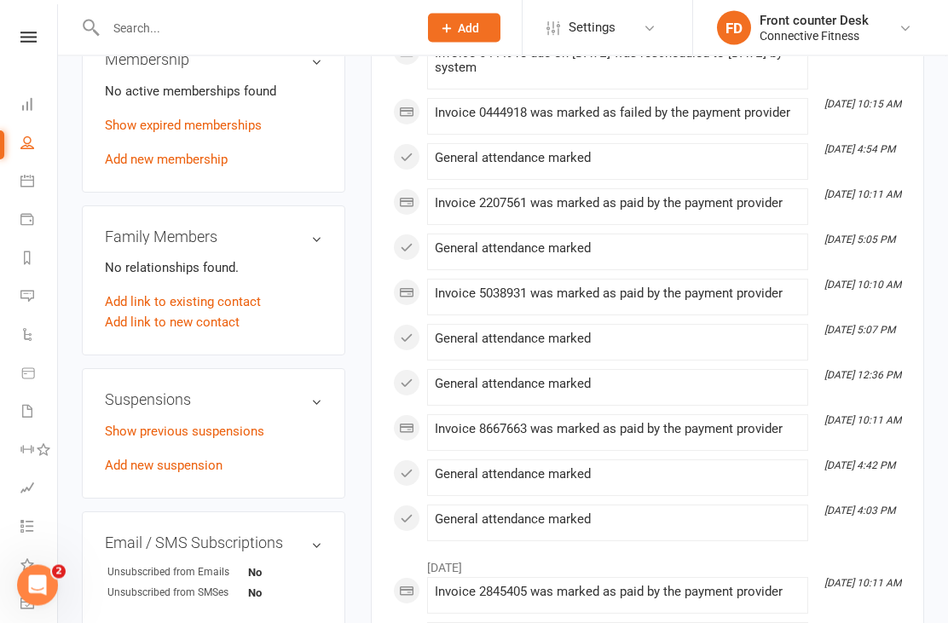
scroll to position [700, 0]
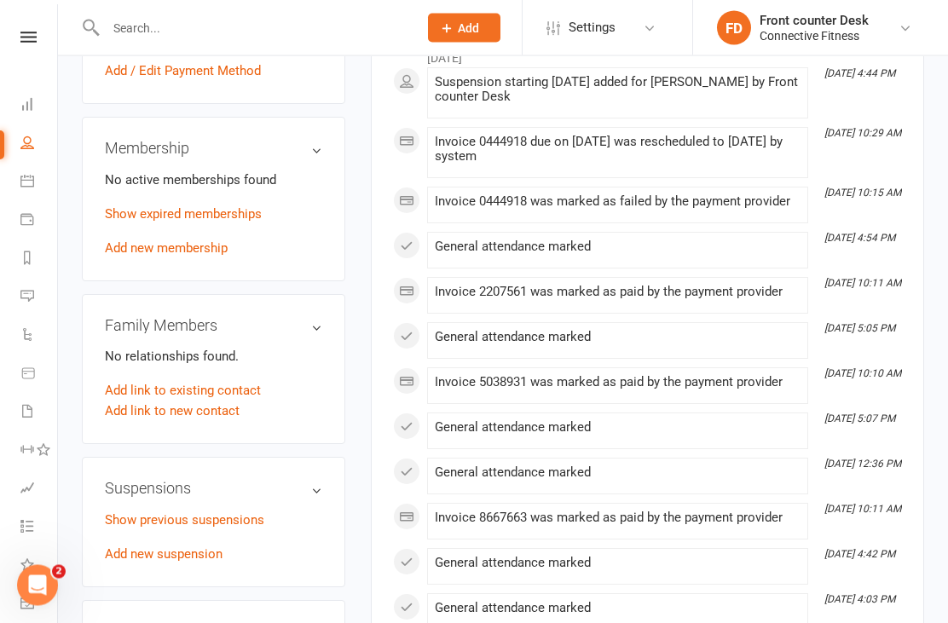
click at [213, 257] on link "Add new membership" at bounding box center [166, 248] width 123 height 15
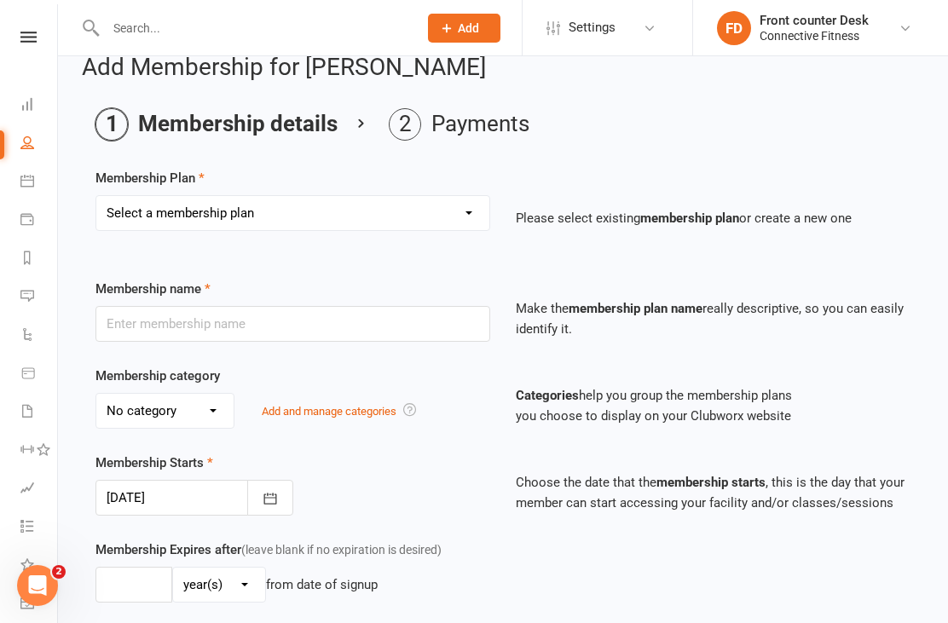
scroll to position [55, 0]
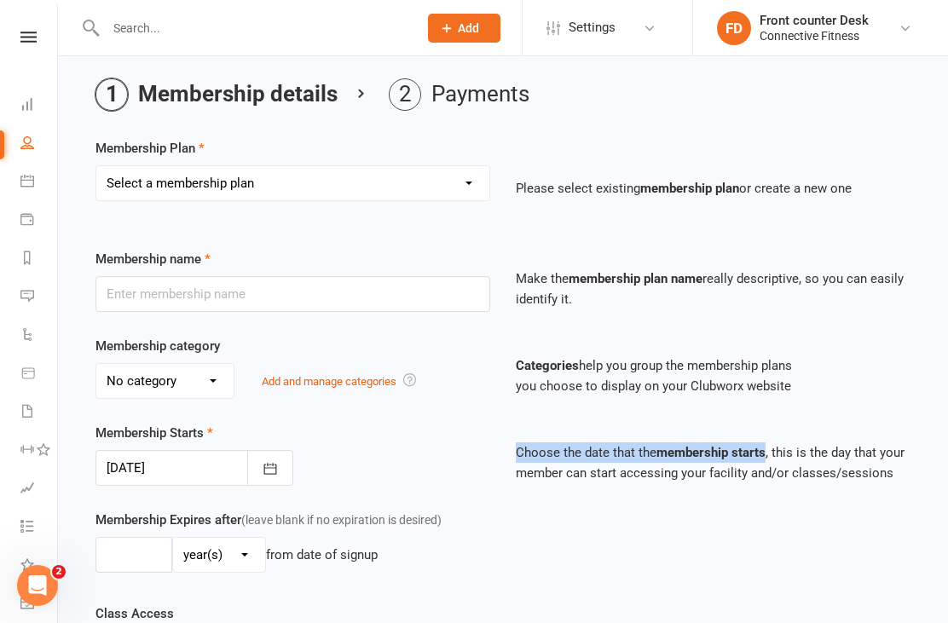
click at [688, 554] on div "Membership Expires after (leave blank if no expiration is desired) day(s) week(…" at bounding box center [503, 557] width 841 height 94
click at [33, 107] on icon at bounding box center [27, 104] width 14 height 14
